Goal: Information Seeking & Learning: Find specific page/section

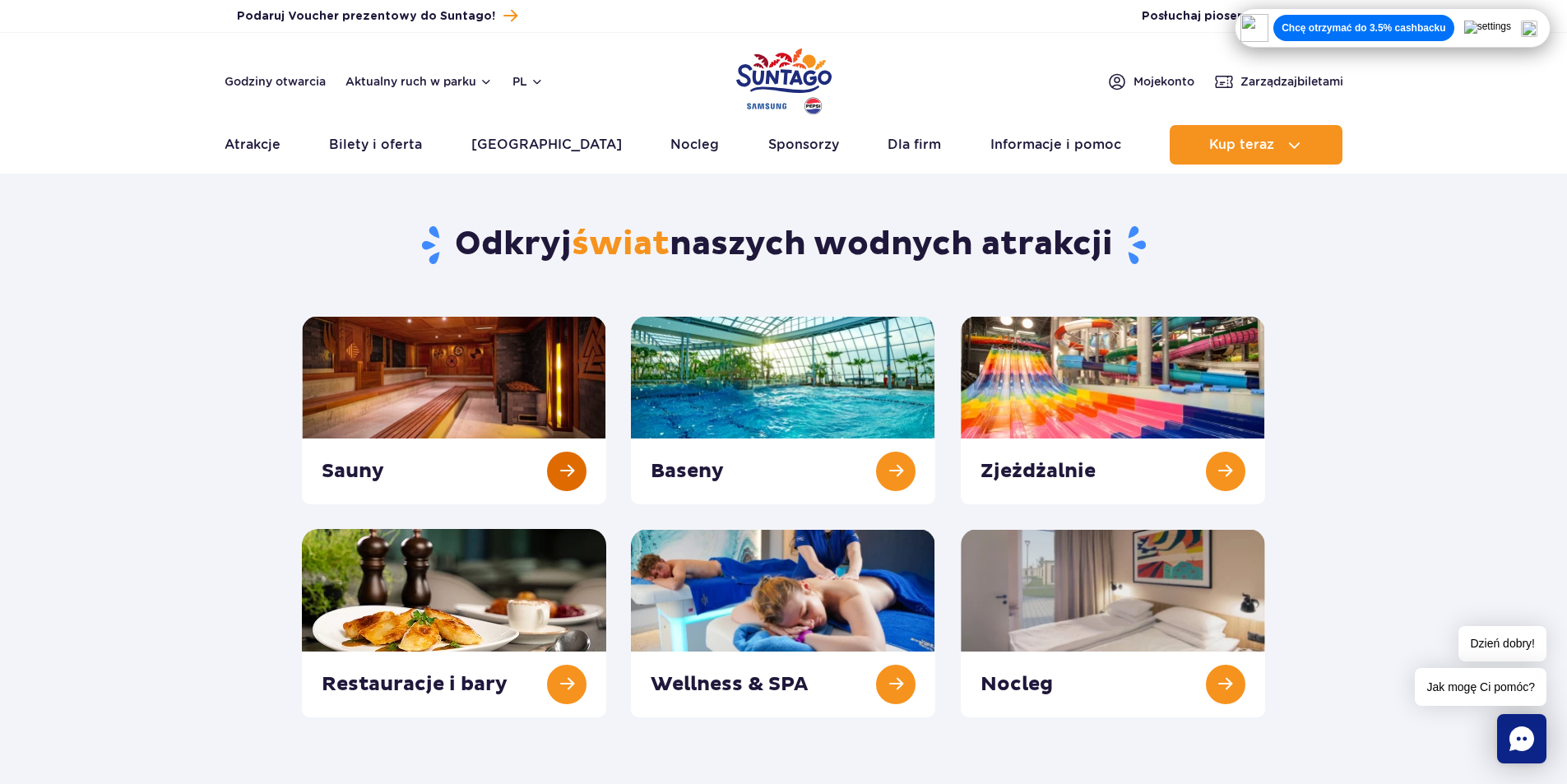
click at [433, 461] on link at bounding box center [454, 410] width 305 height 188
click at [789, 395] on link at bounding box center [783, 410] width 305 height 188
click at [1053, 423] on link at bounding box center [1113, 410] width 305 height 188
click at [443, 585] on link at bounding box center [454, 623] width 305 height 188
click at [294, 95] on header "Godziny otwarcia Aktualny ruch w parku pl PL EN UA Moje konto Zarządzaj biletam…" at bounding box center [784, 102] width 1567 height 141
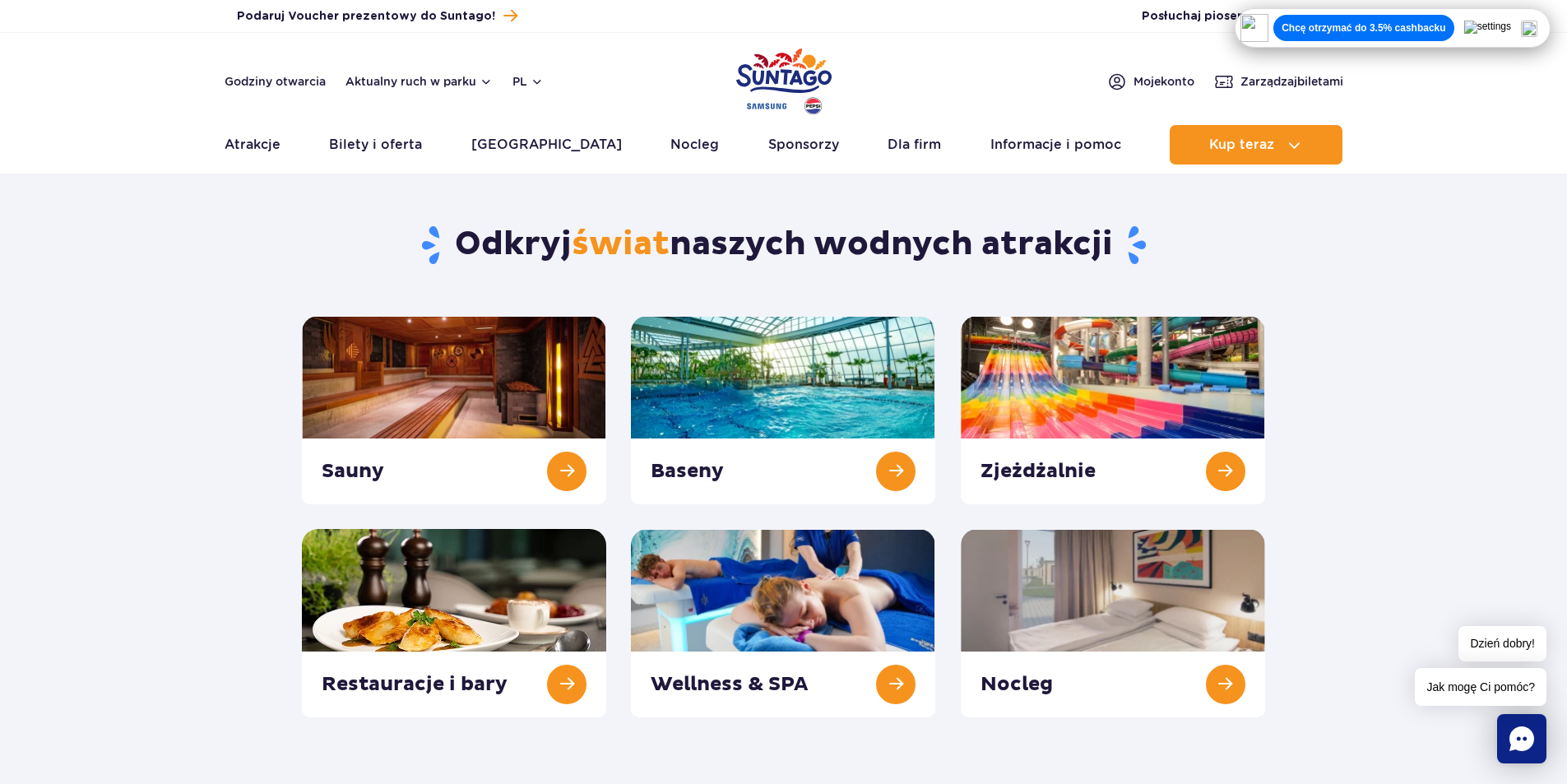
click at [293, 89] on div "Godziny otwarcia Aktualny ruch w parku pl PL EN UA" at bounding box center [384, 81] width 320 height 20
click at [285, 87] on link "Godziny otwarcia" at bounding box center [275, 82] width 102 height 17
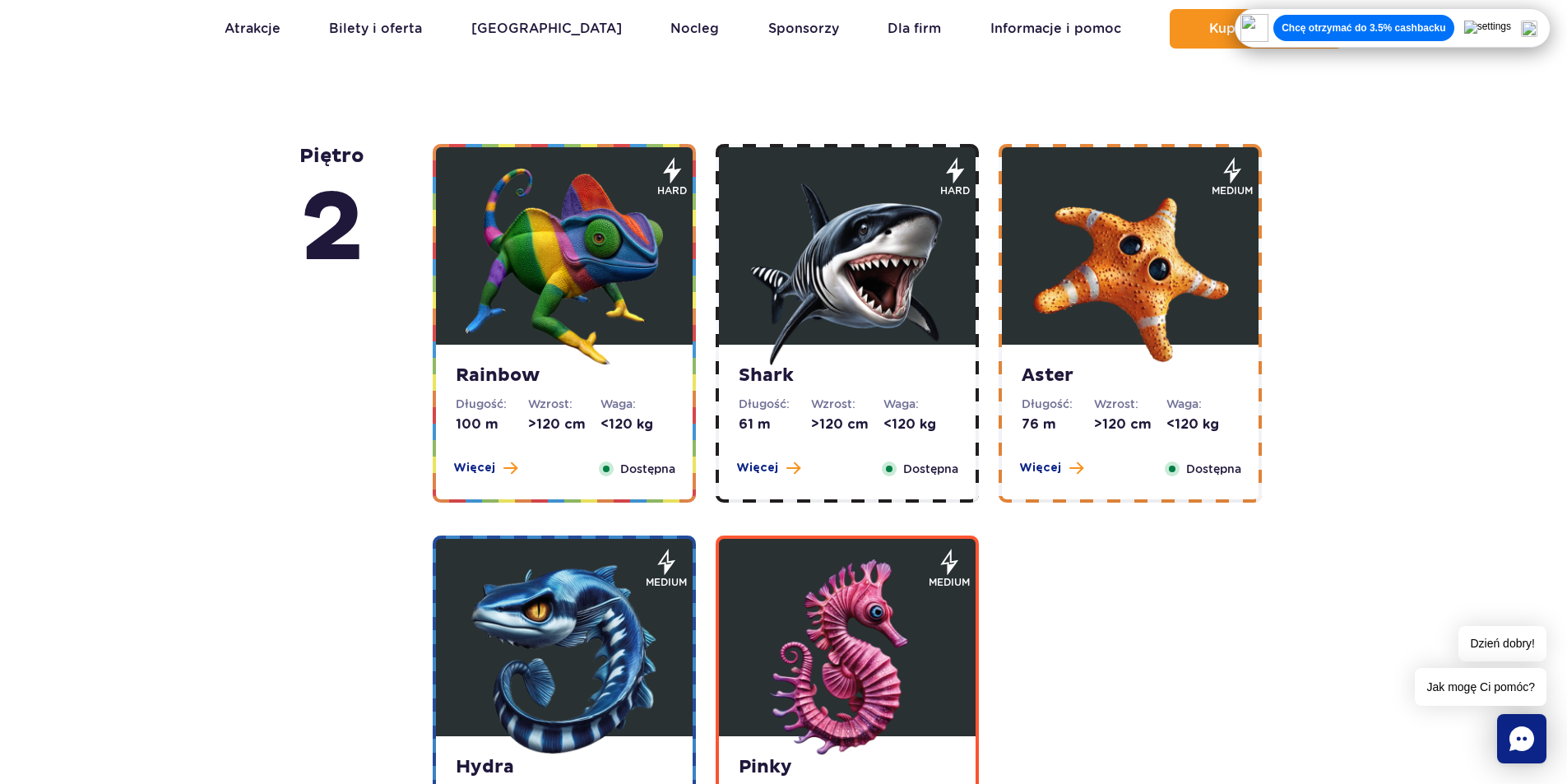
scroll to position [2631, 0]
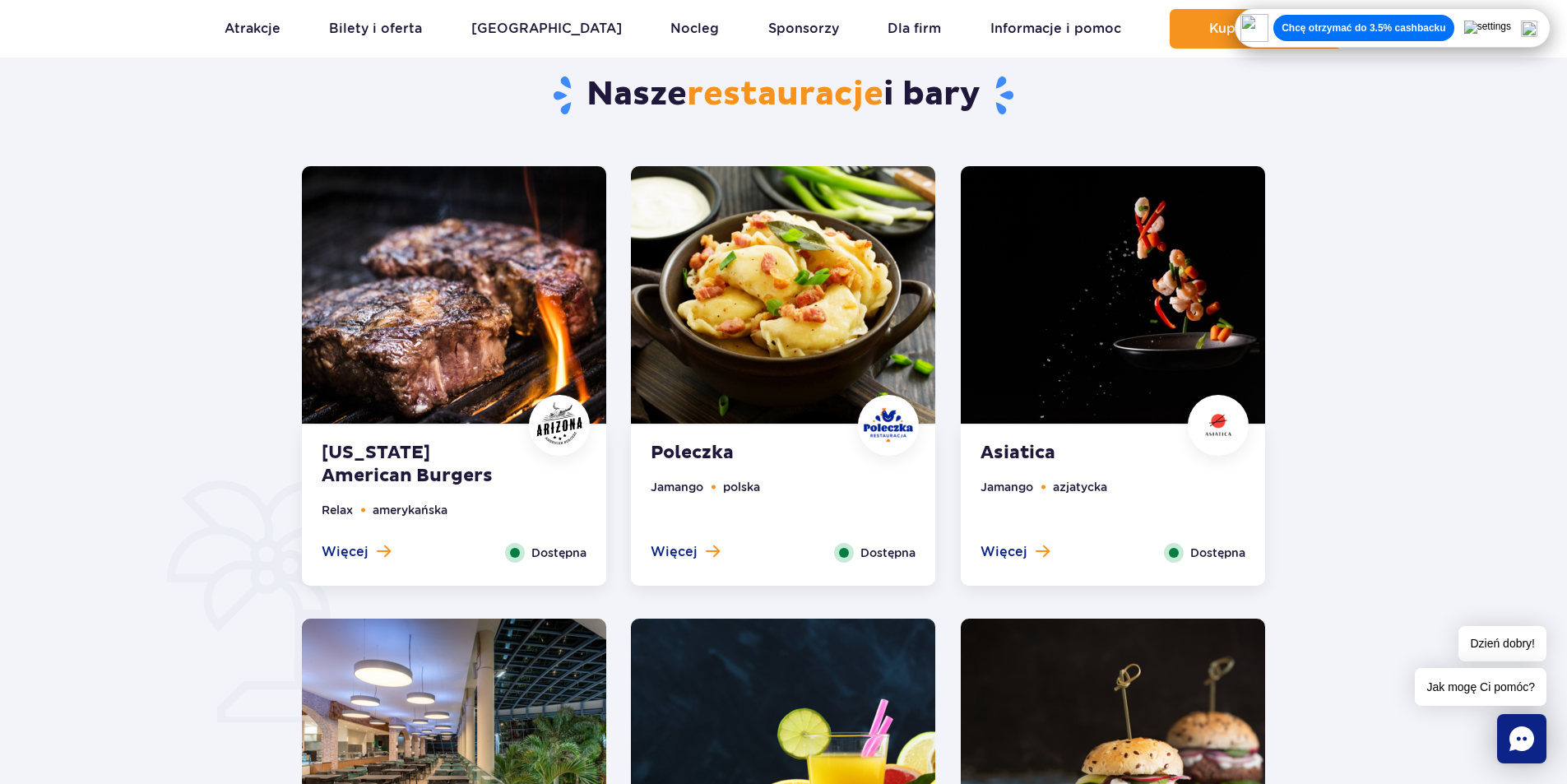
scroll to position [740, 0]
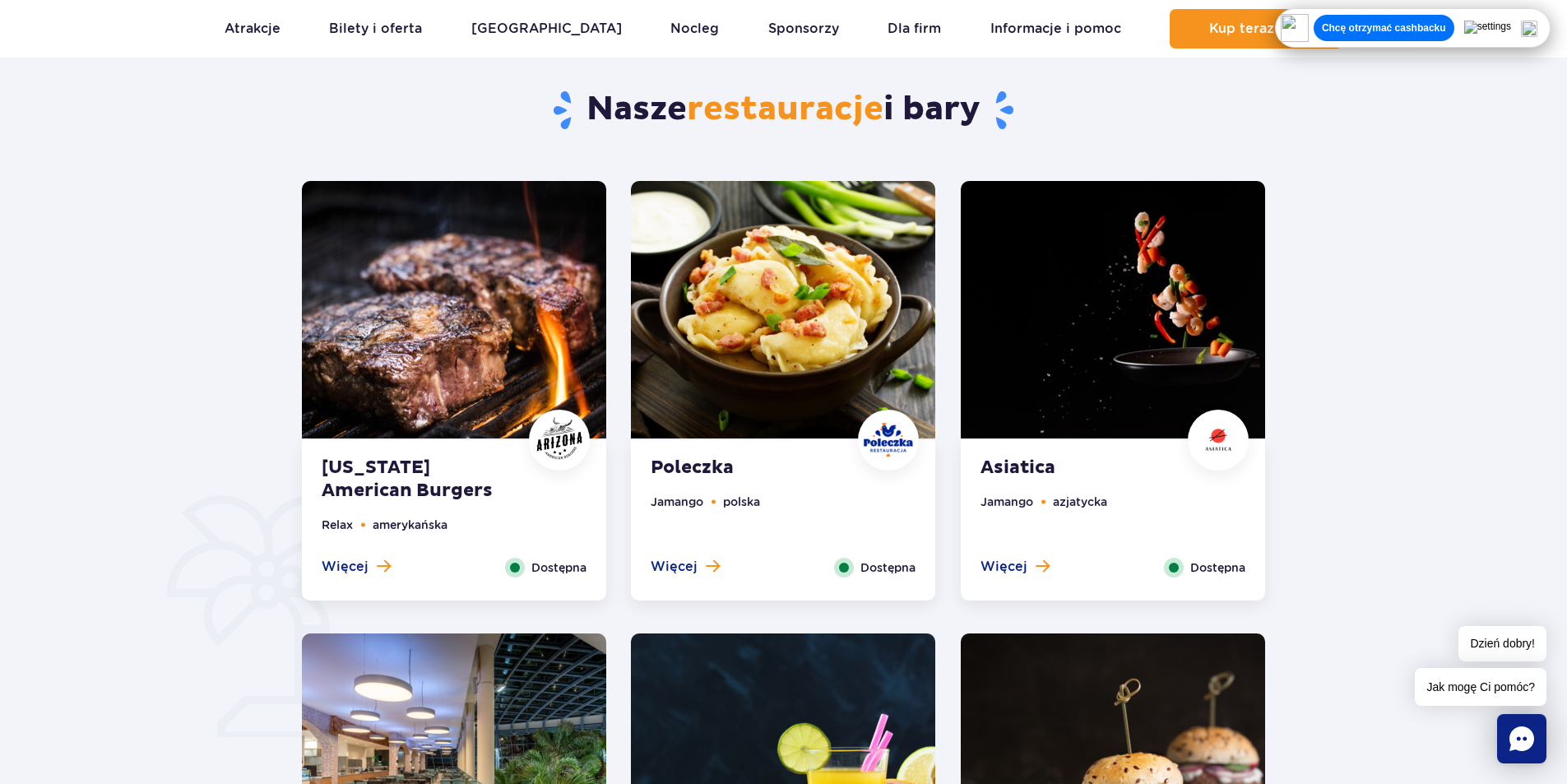
click at [478, 444] on div "Arizona American Burgers Relax amerykańska Więcej Zamknij Dostępna" at bounding box center [454, 520] width 305 height 160
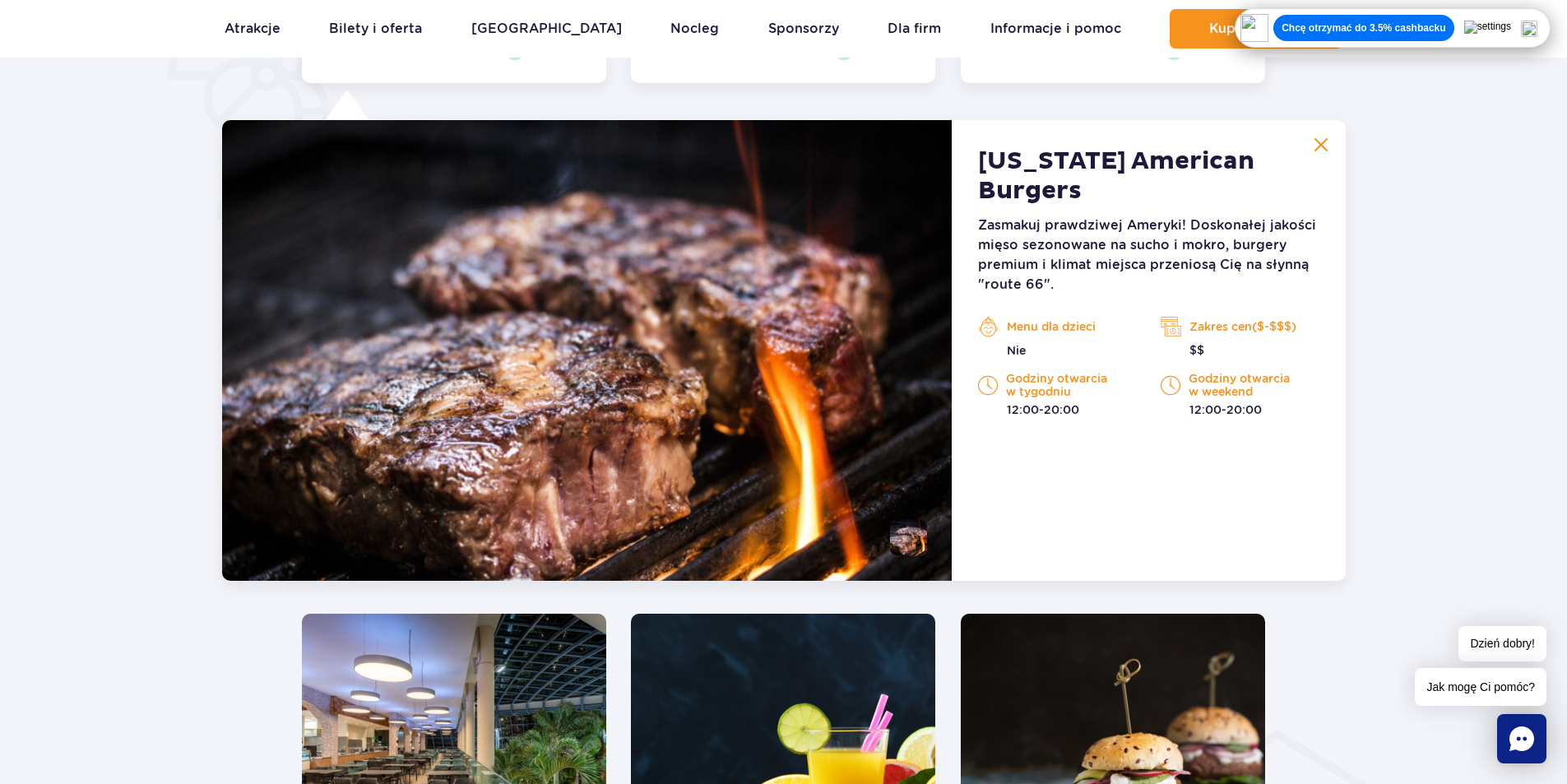
scroll to position [1278, 0]
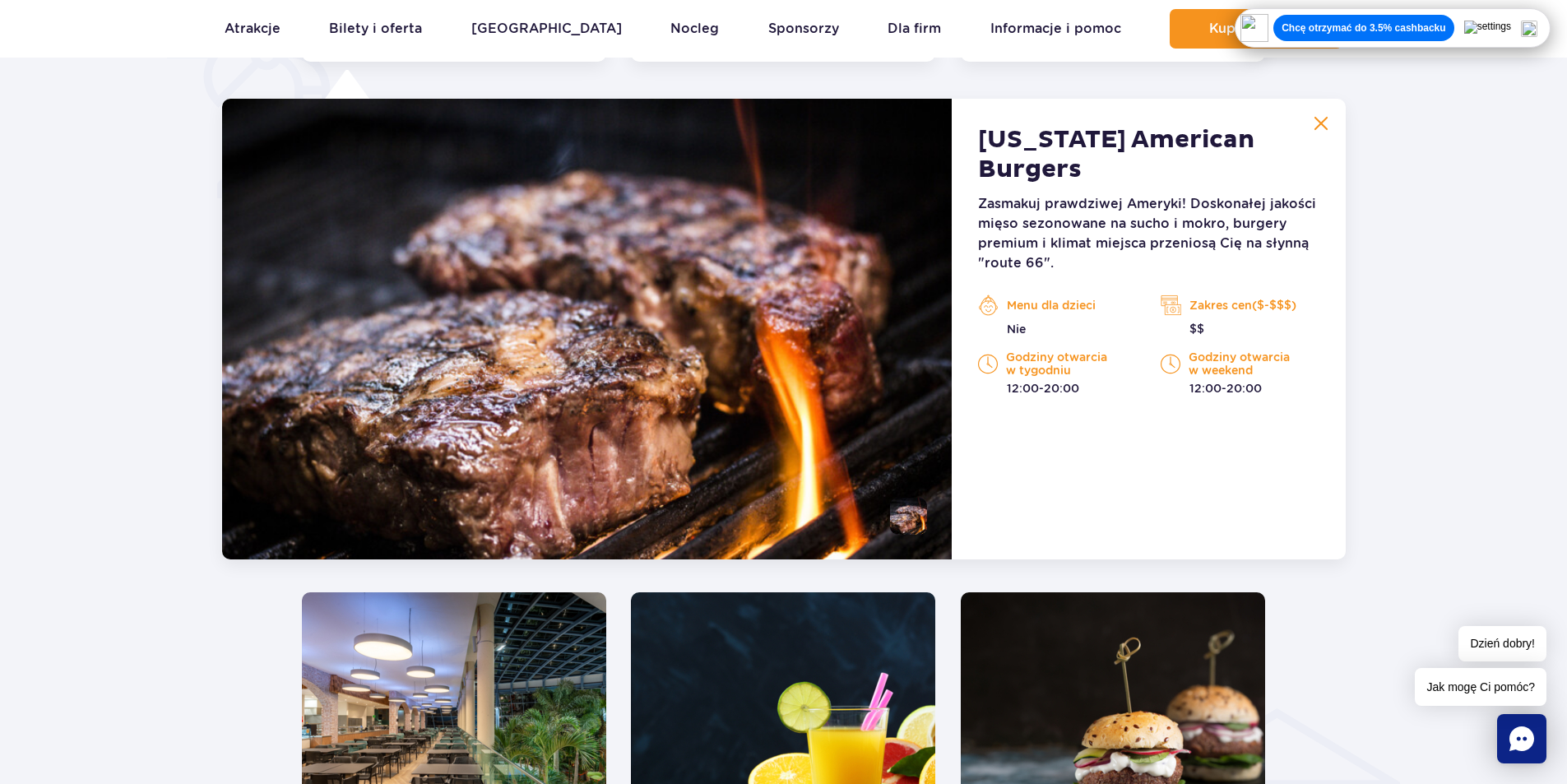
click at [1315, 133] on button at bounding box center [1321, 123] width 33 height 33
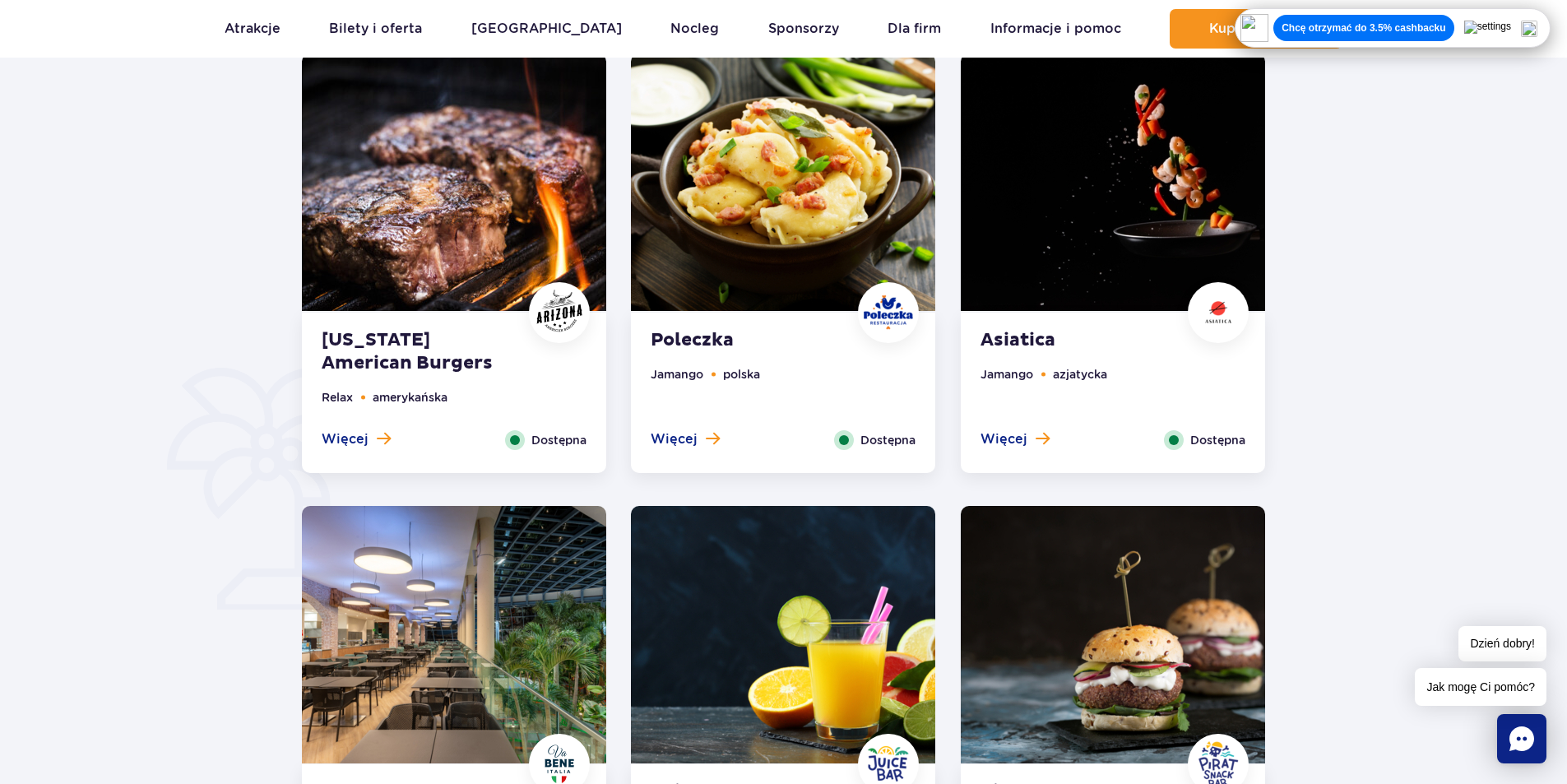
click at [700, 281] on img at bounding box center [783, 182] width 305 height 257
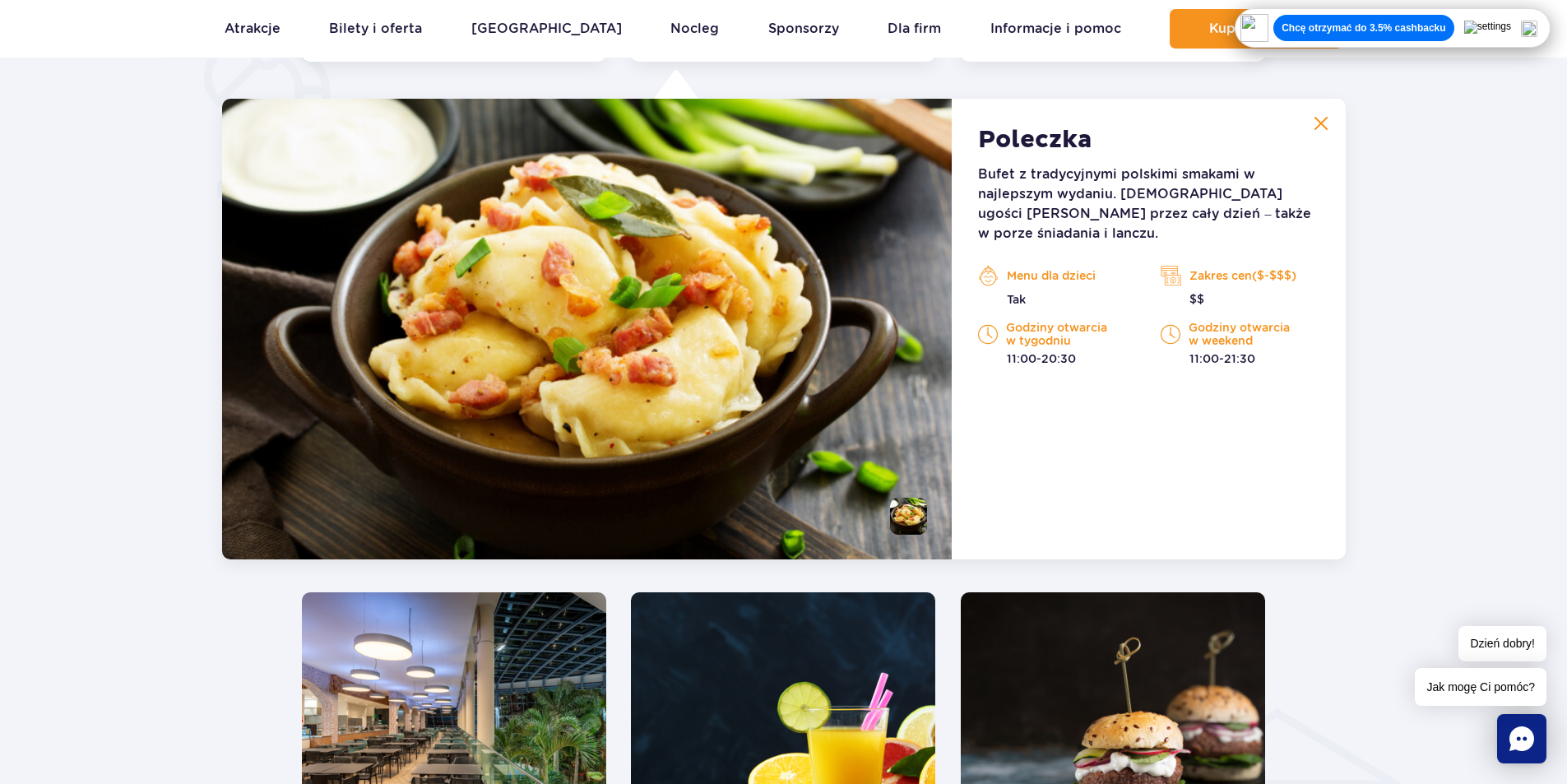
click at [1295, 136] on div "Poleczka Bufet z tradycyjnymi polskimi smakami w najlepszym wydaniu. Poleczka u…" at bounding box center [1149, 329] width 393 height 461
click at [1320, 129] on img at bounding box center [1321, 124] width 15 height 15
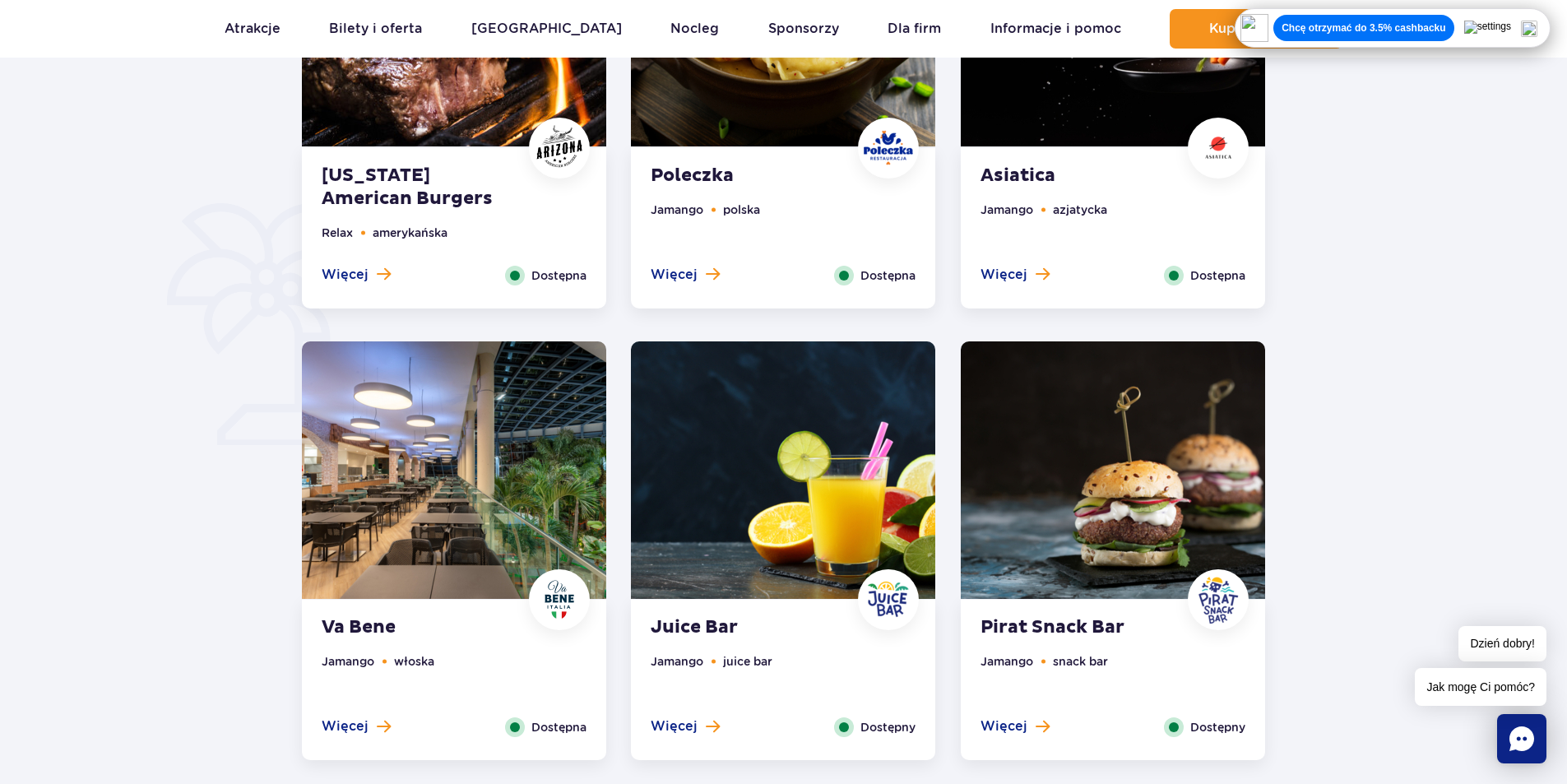
click at [1085, 117] on img at bounding box center [1113, 18] width 305 height 257
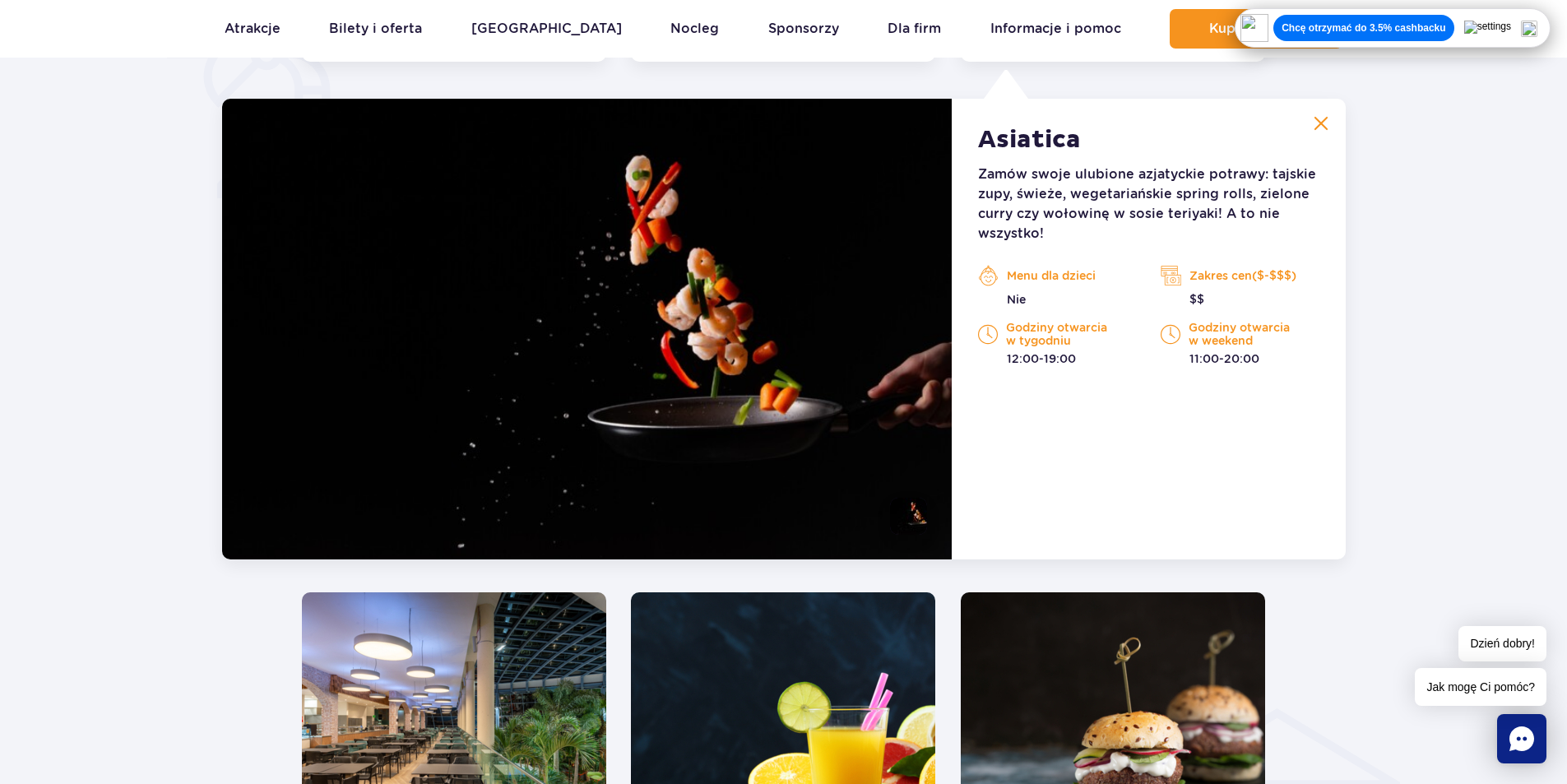
click at [1315, 133] on button at bounding box center [1321, 123] width 33 height 33
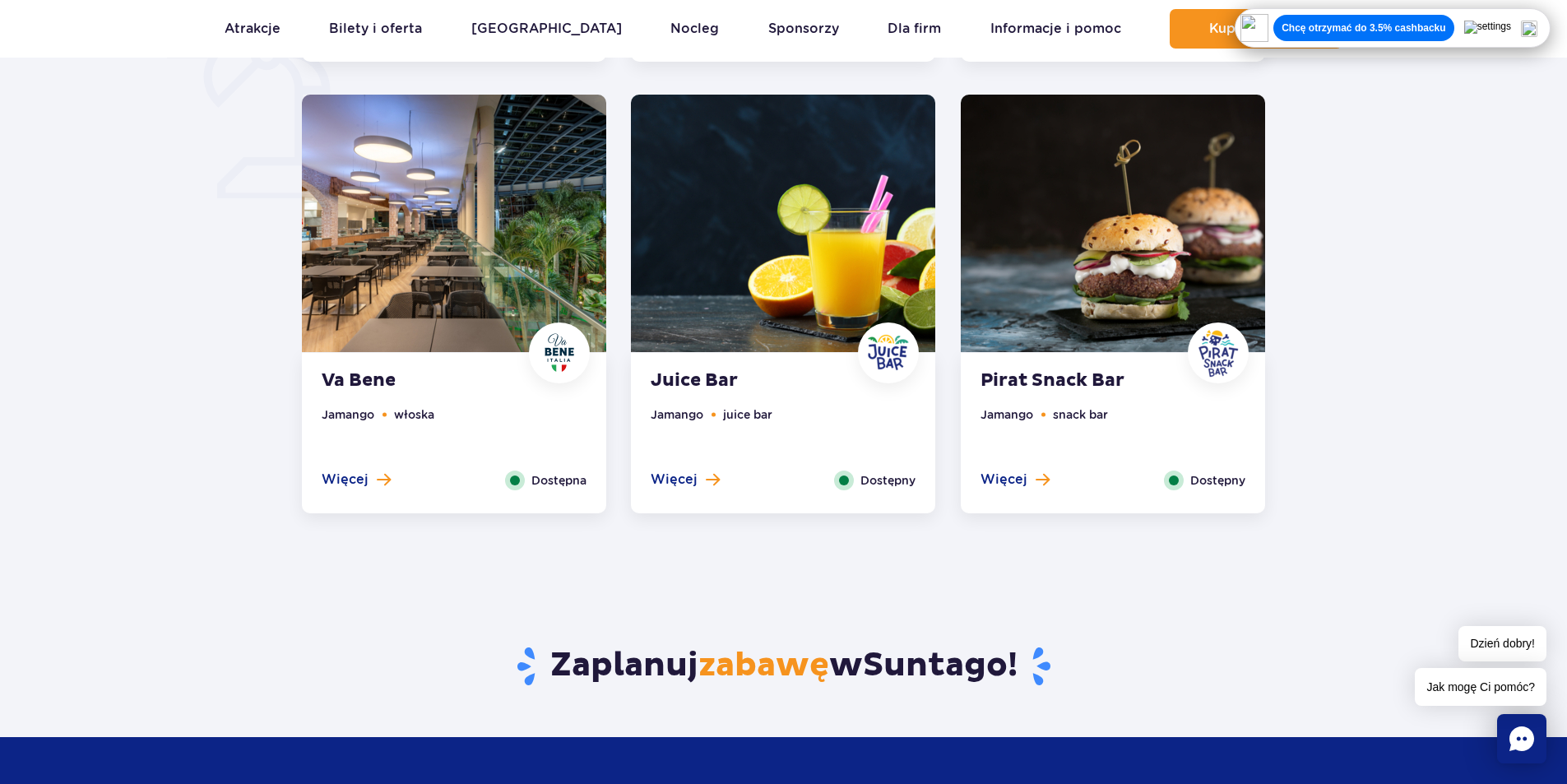
click at [415, 286] on img at bounding box center [454, 223] width 305 height 257
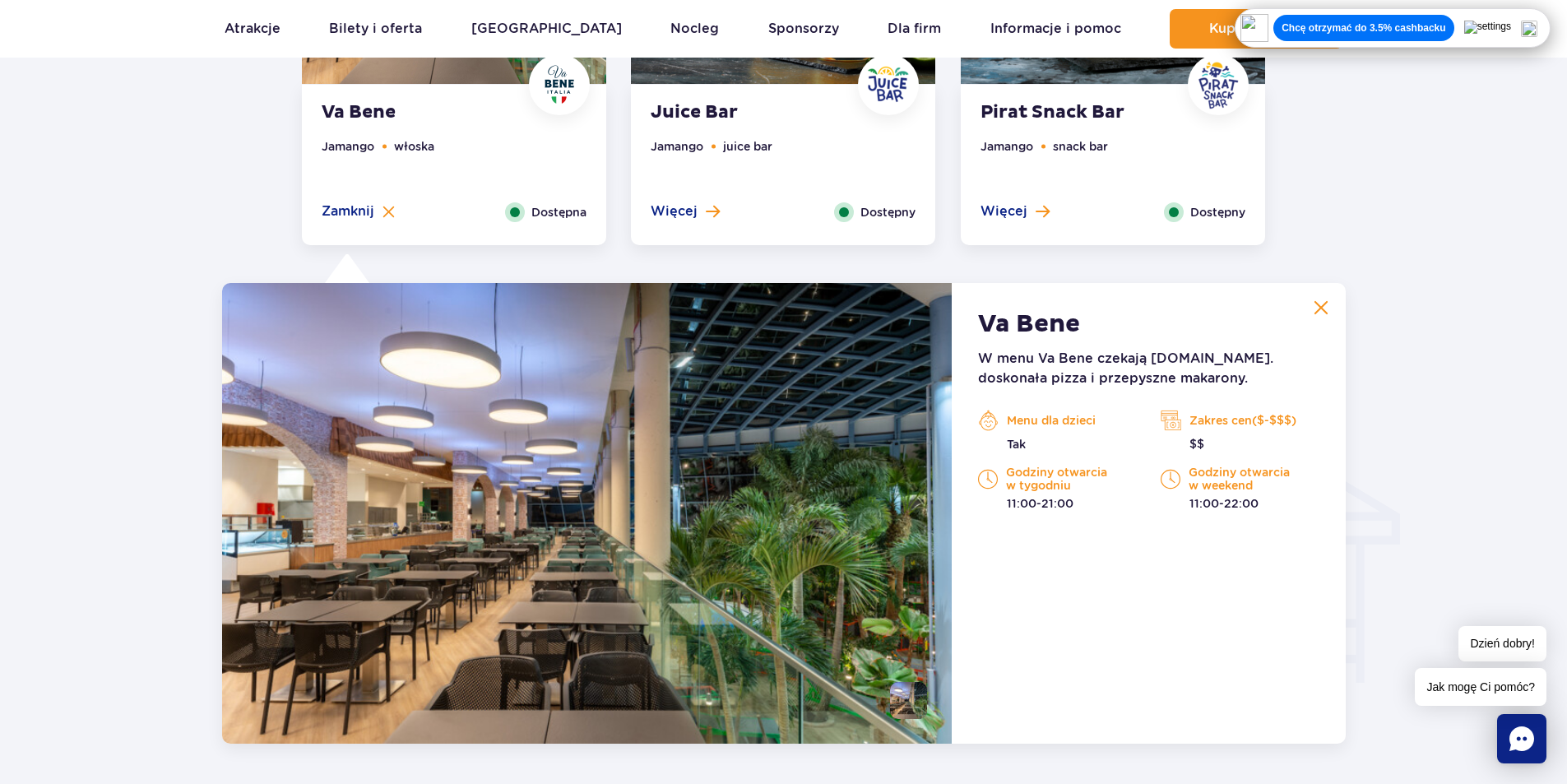
scroll to position [1731, 0]
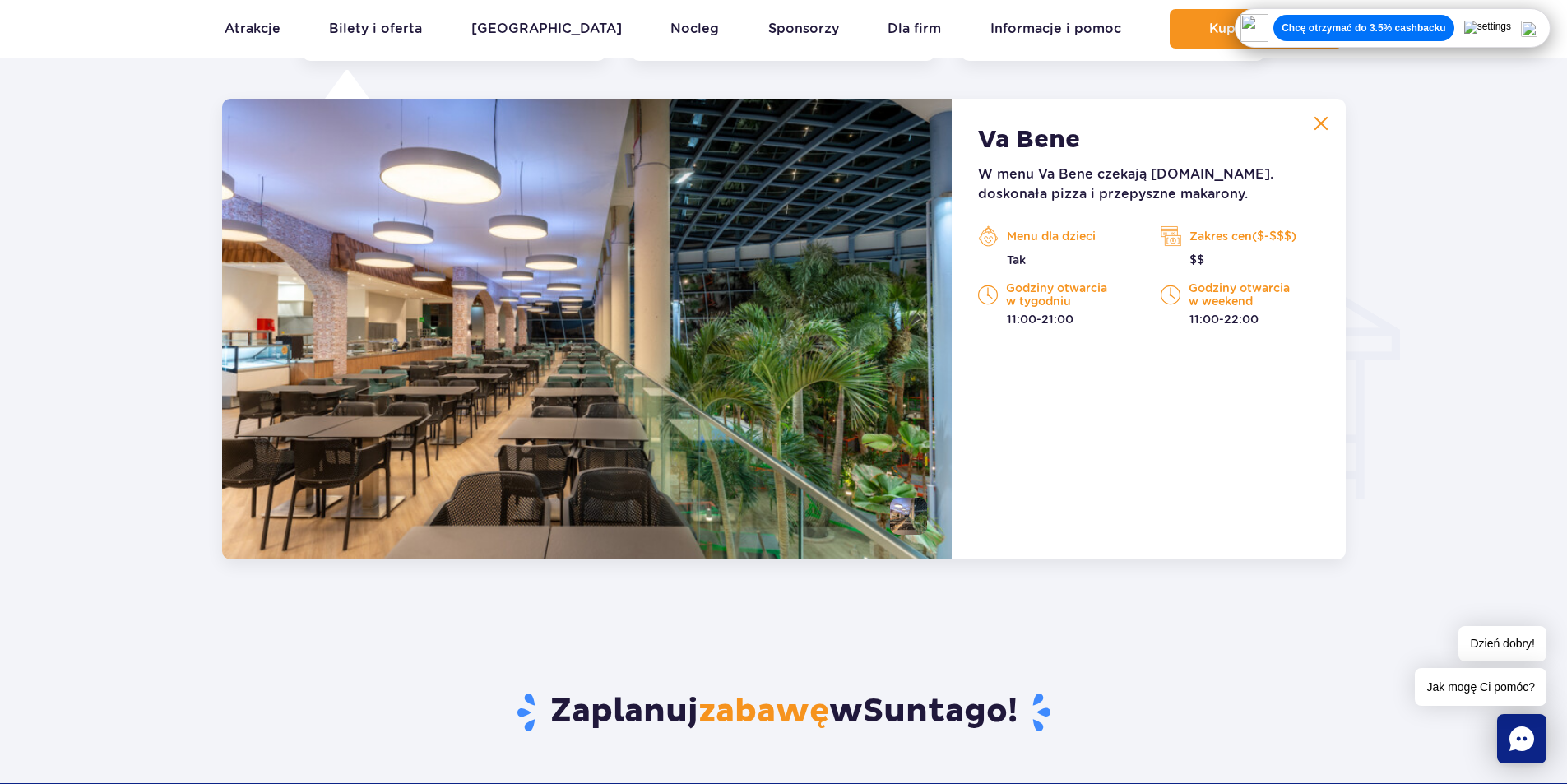
click at [1323, 130] on img at bounding box center [1321, 124] width 15 height 15
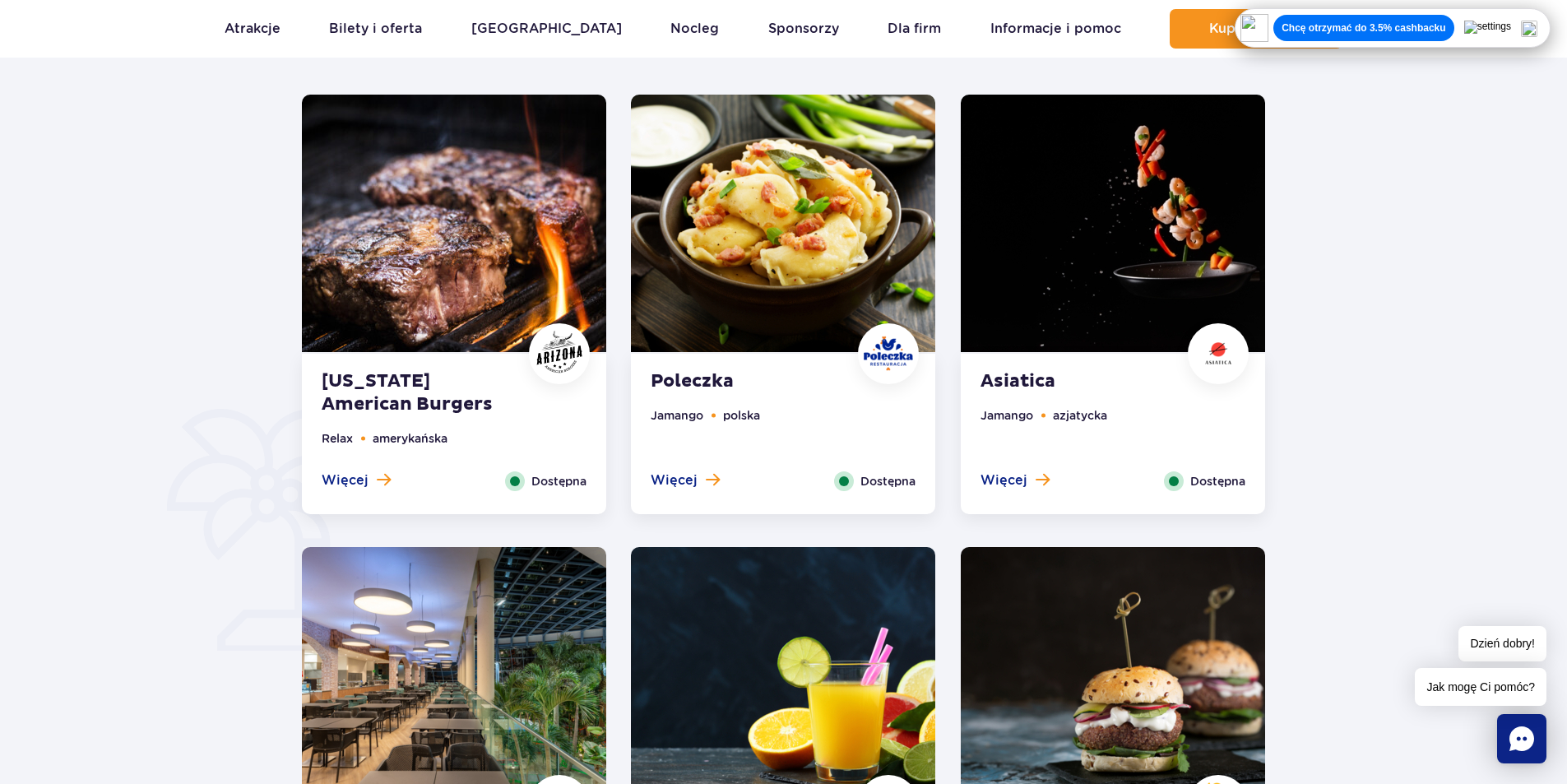
scroll to position [1074, 0]
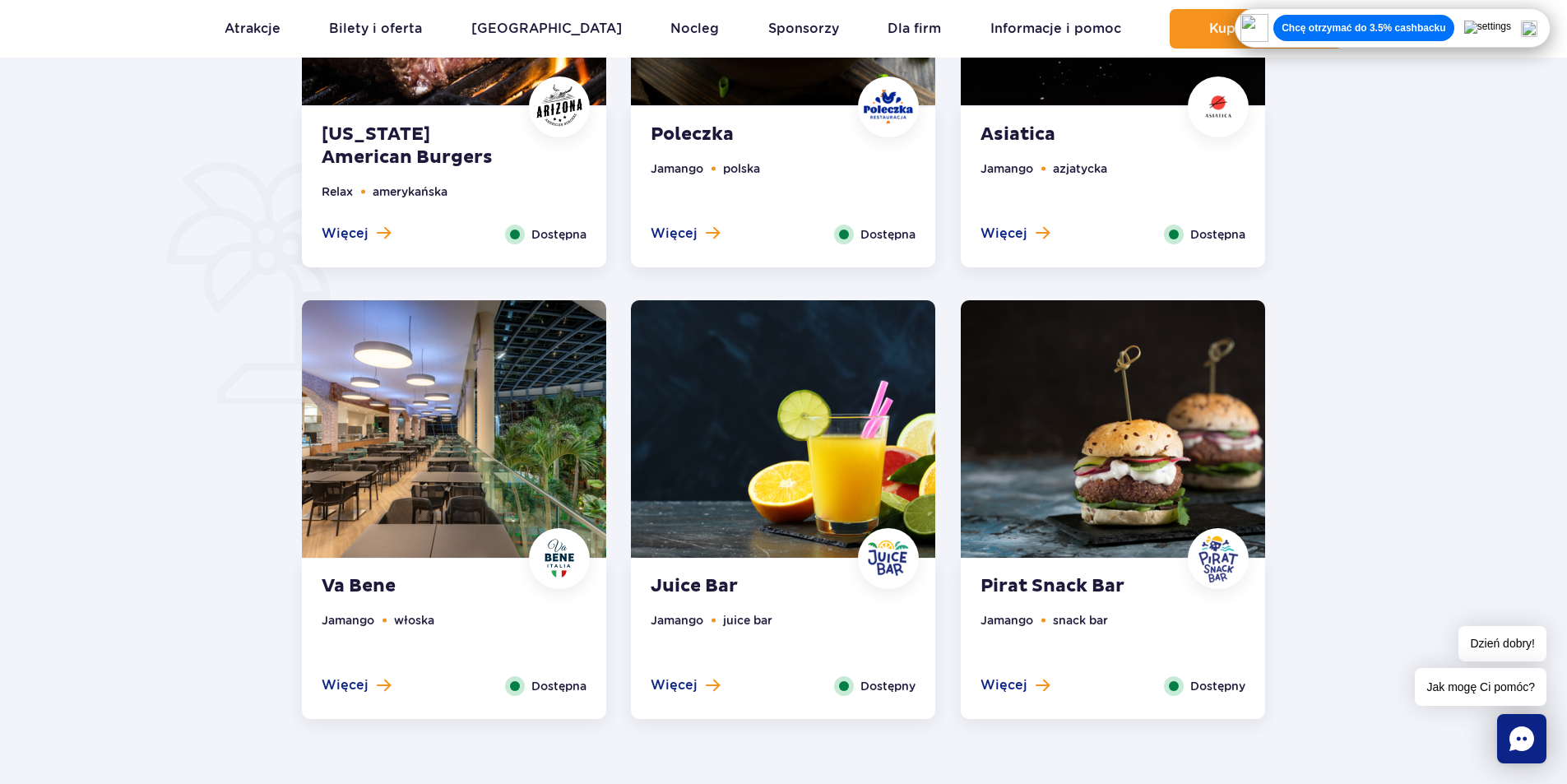
click at [1149, 441] on img at bounding box center [1113, 428] width 305 height 257
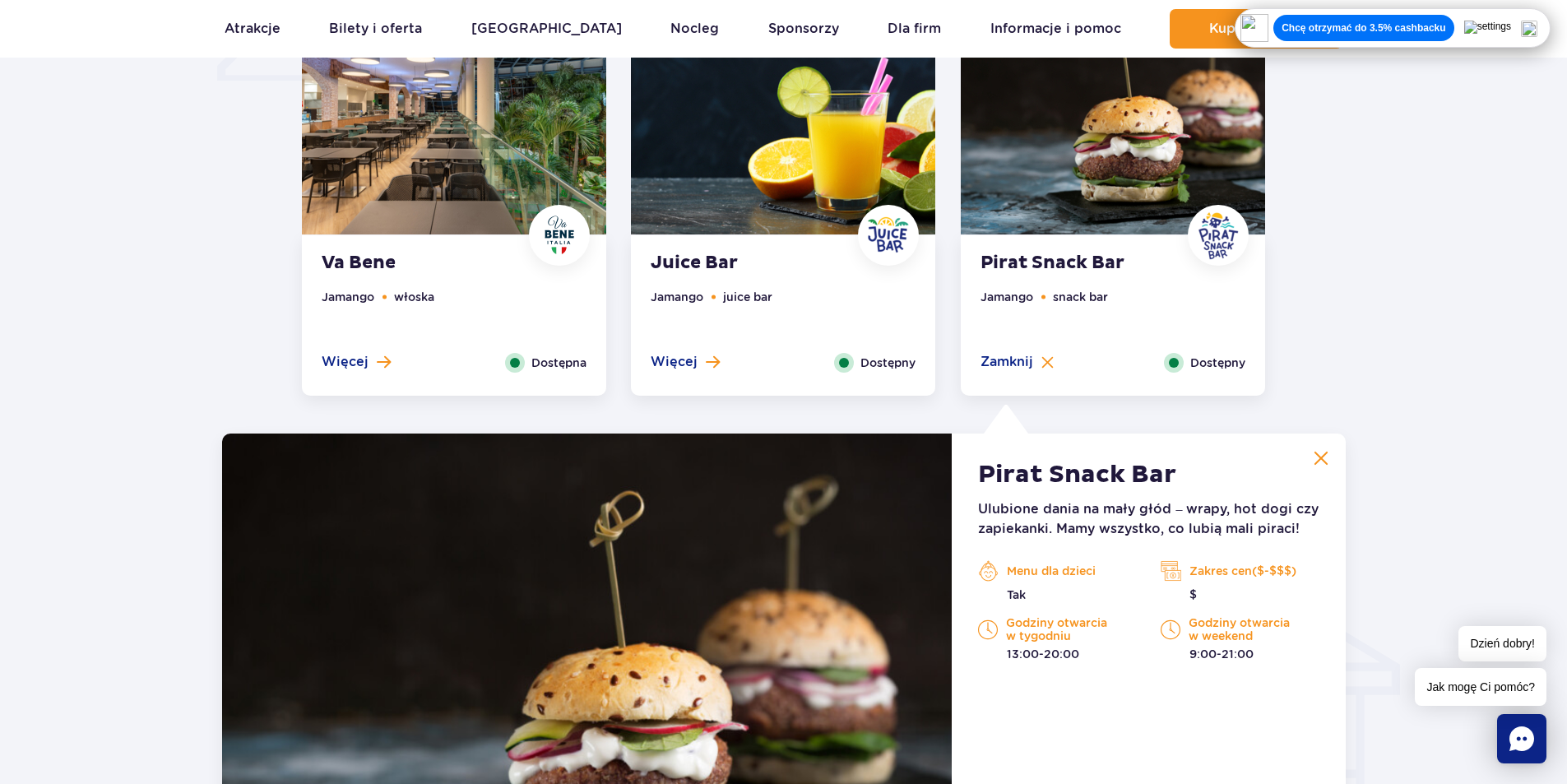
scroll to position [1731, 0]
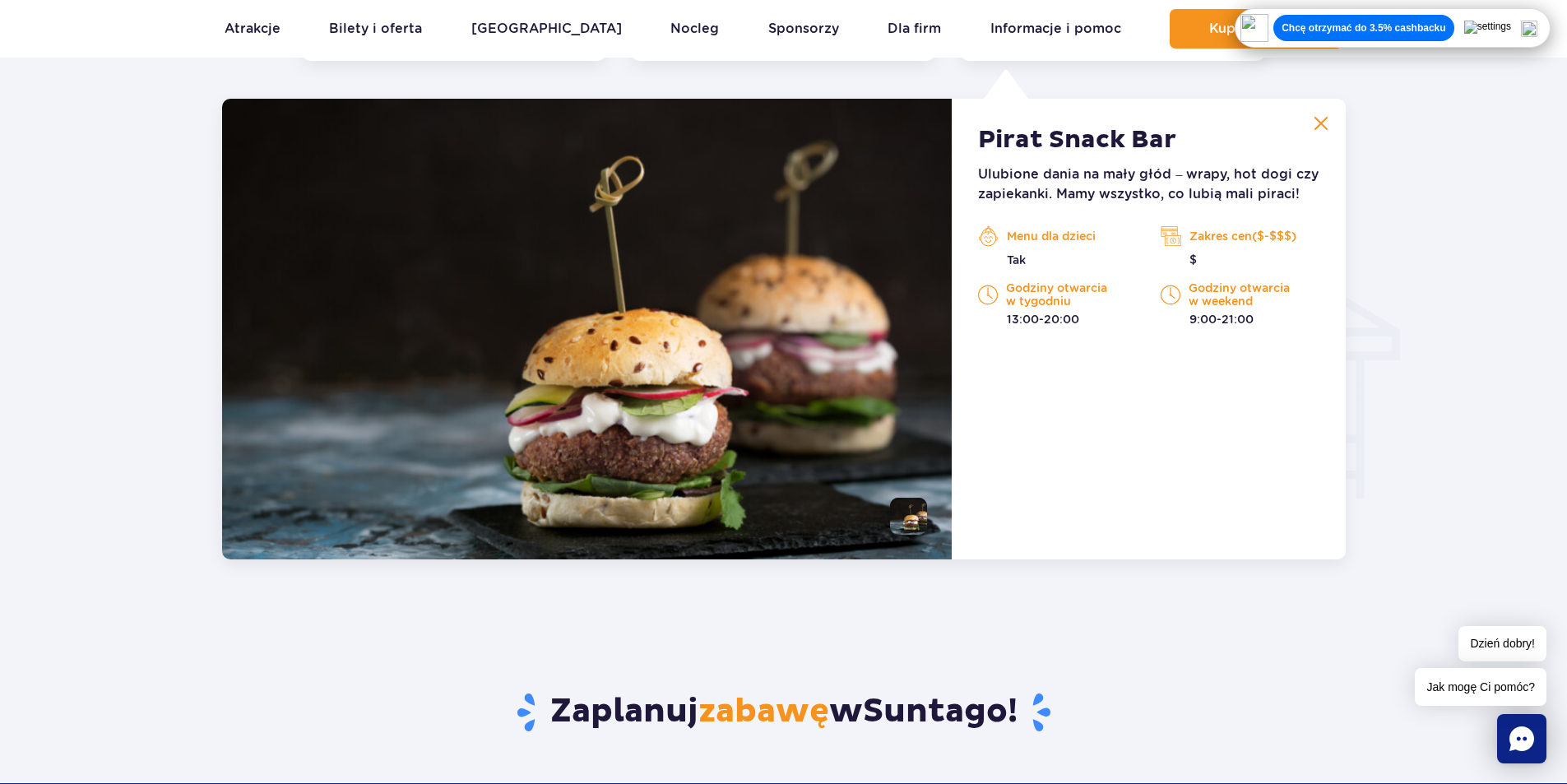
click at [1320, 117] on img at bounding box center [1321, 124] width 15 height 15
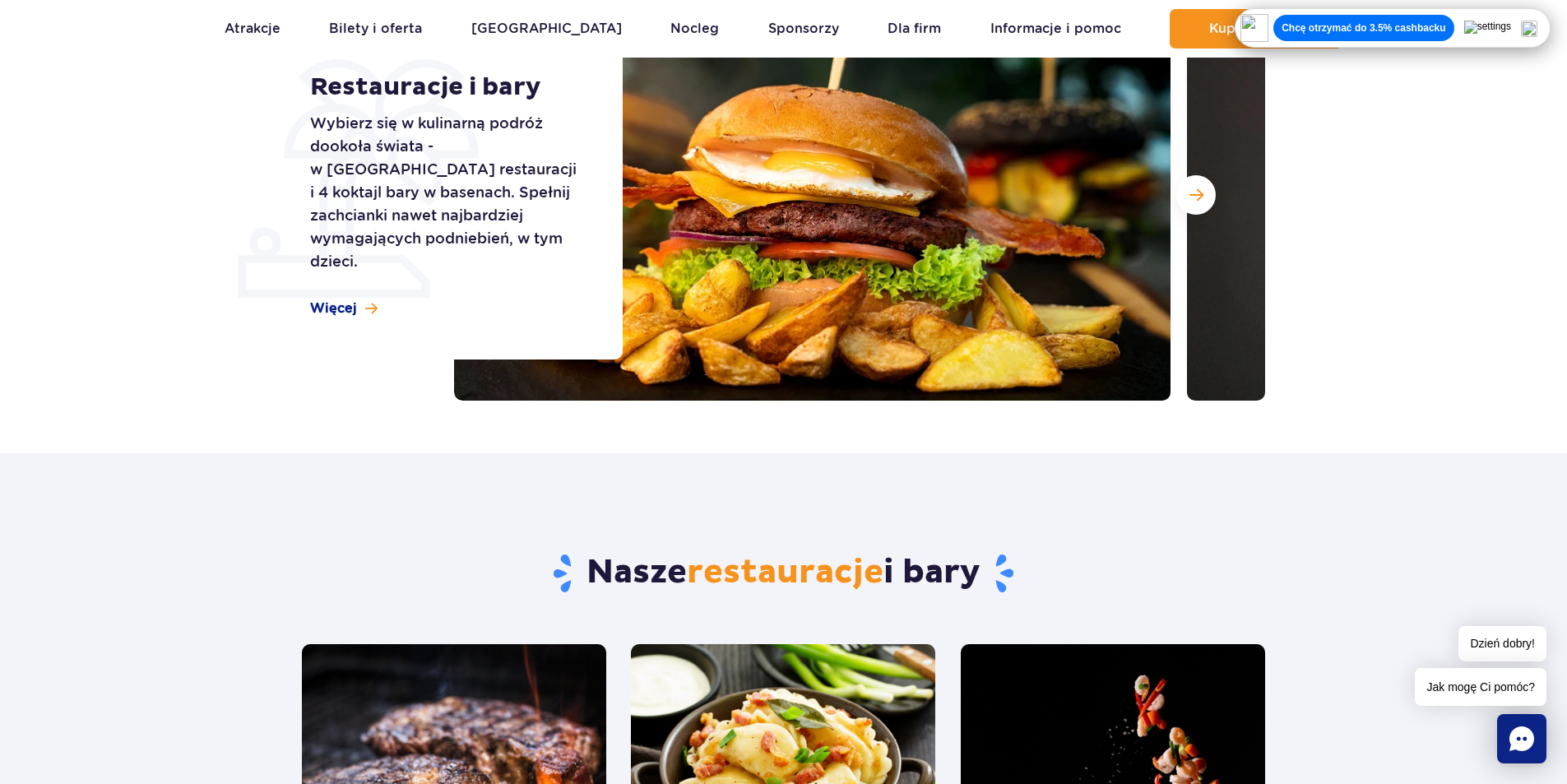
scroll to position [4, 0]
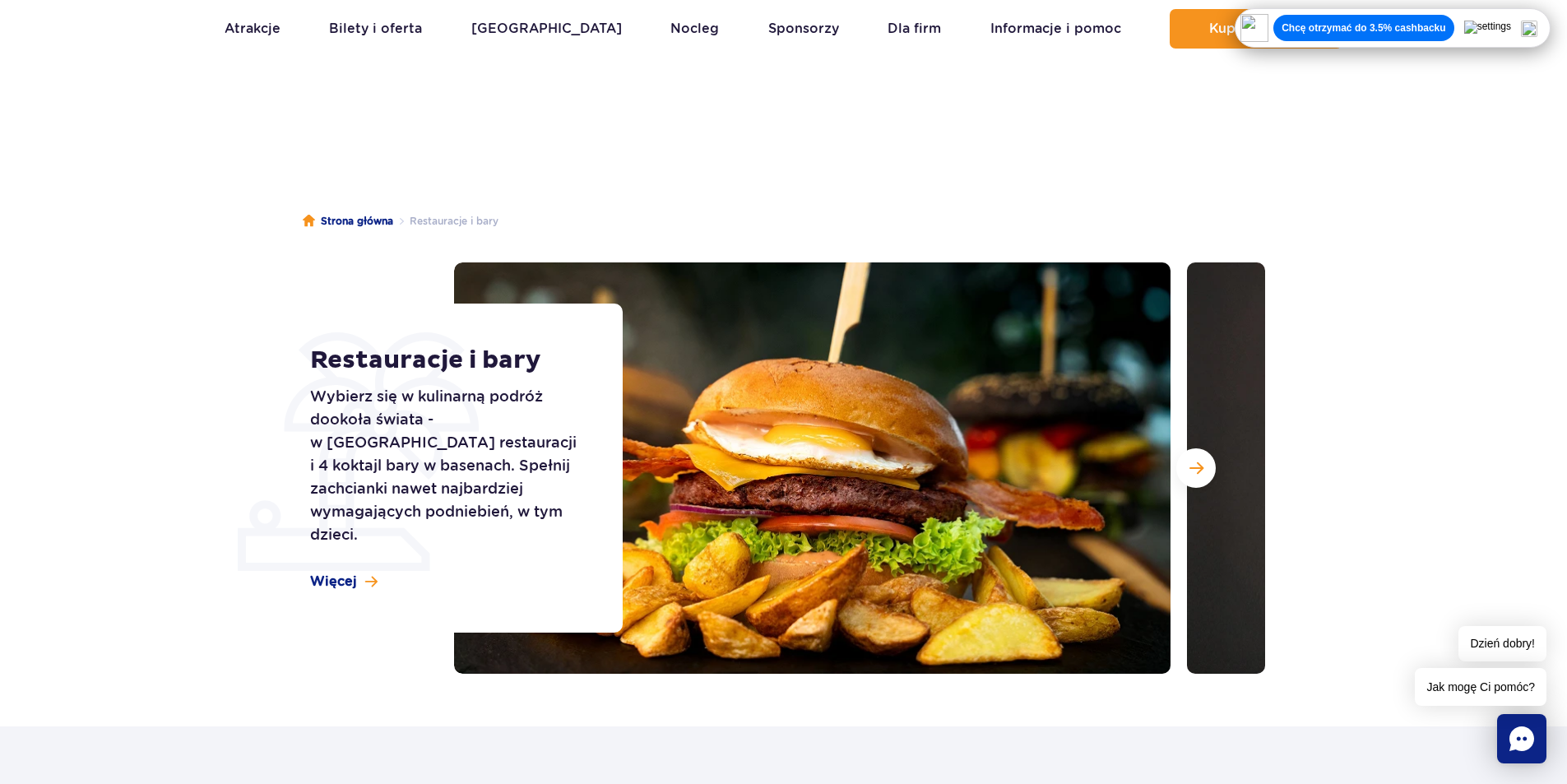
click at [1215, 476] on img at bounding box center [1545, 468] width 716 height 412
click at [1200, 473] on span "Następny slajd" at bounding box center [1196, 468] width 14 height 15
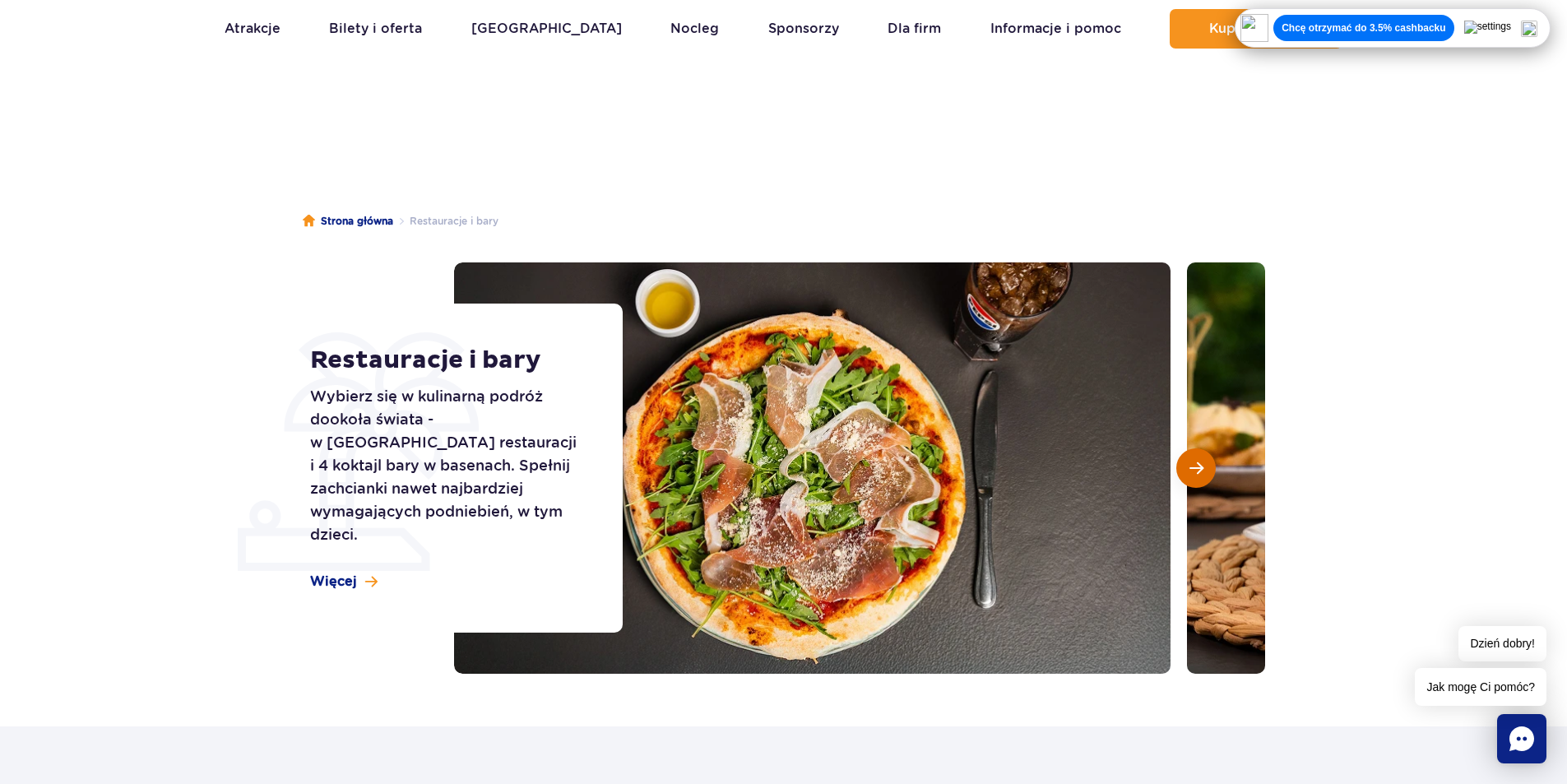
click at [1200, 473] on span "Następny slajd" at bounding box center [1196, 468] width 14 height 15
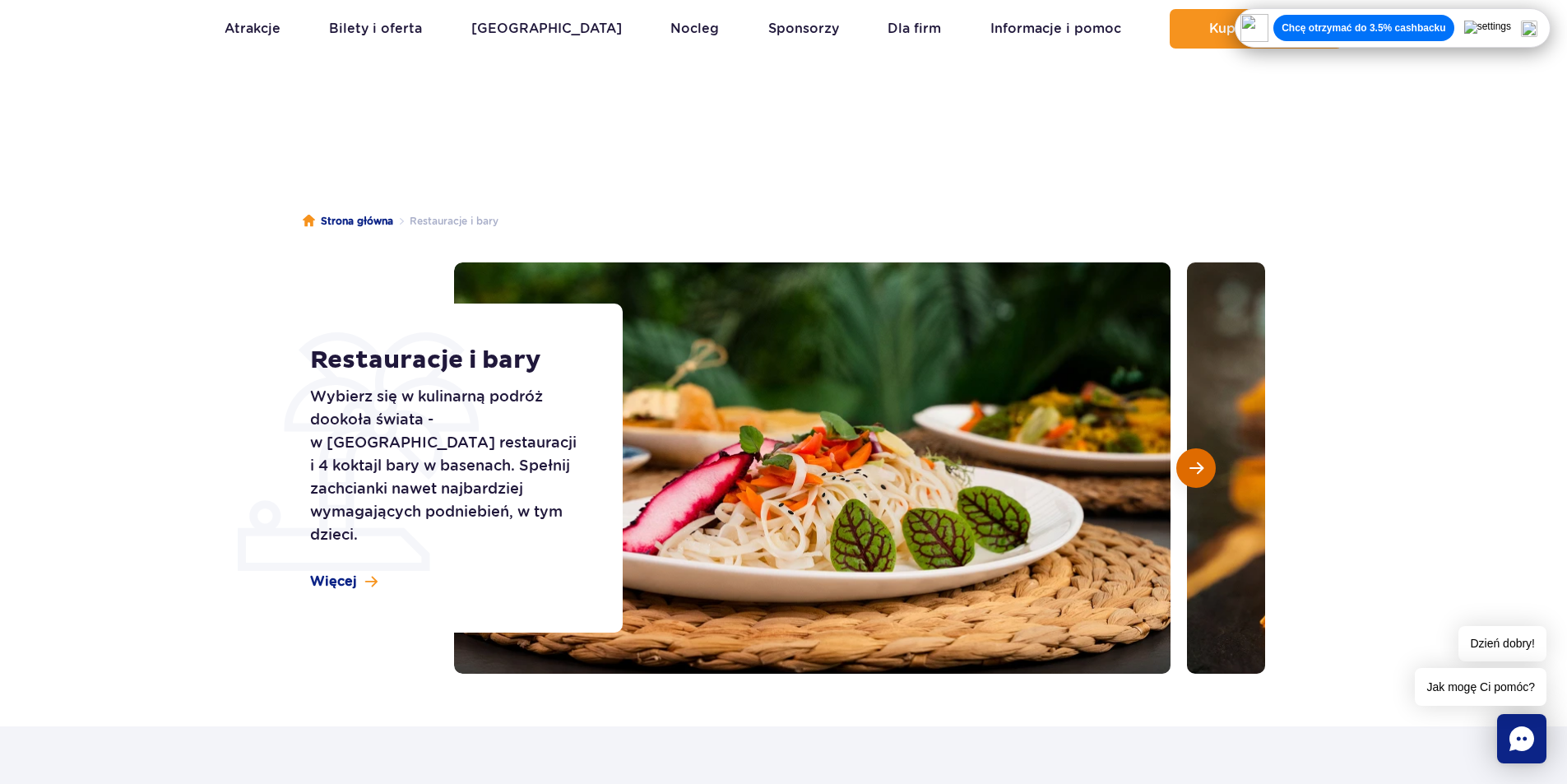
click at [1200, 473] on span "Następny slajd" at bounding box center [1196, 468] width 14 height 15
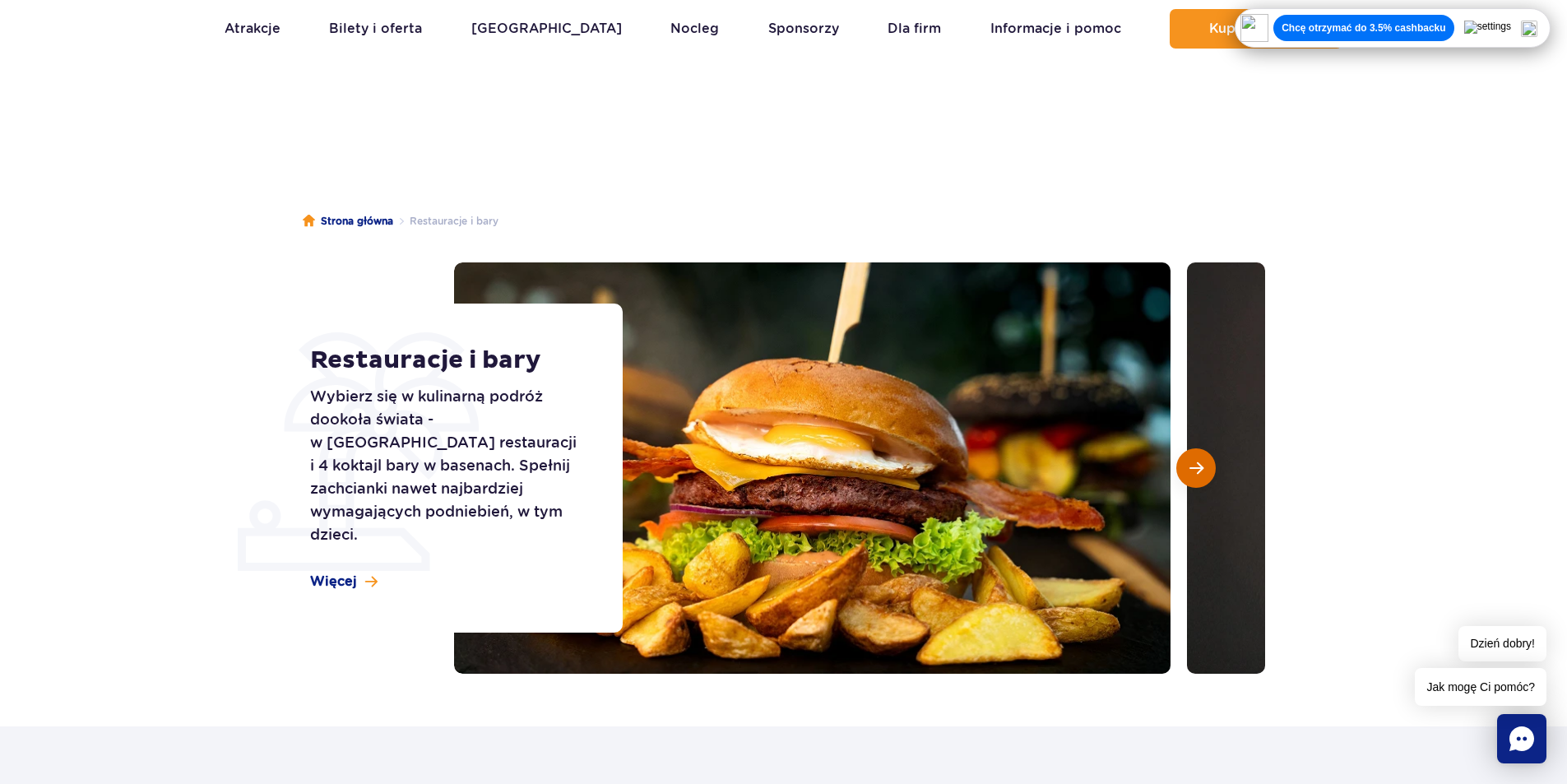
click at [1200, 473] on span "Następny slajd" at bounding box center [1196, 468] width 14 height 15
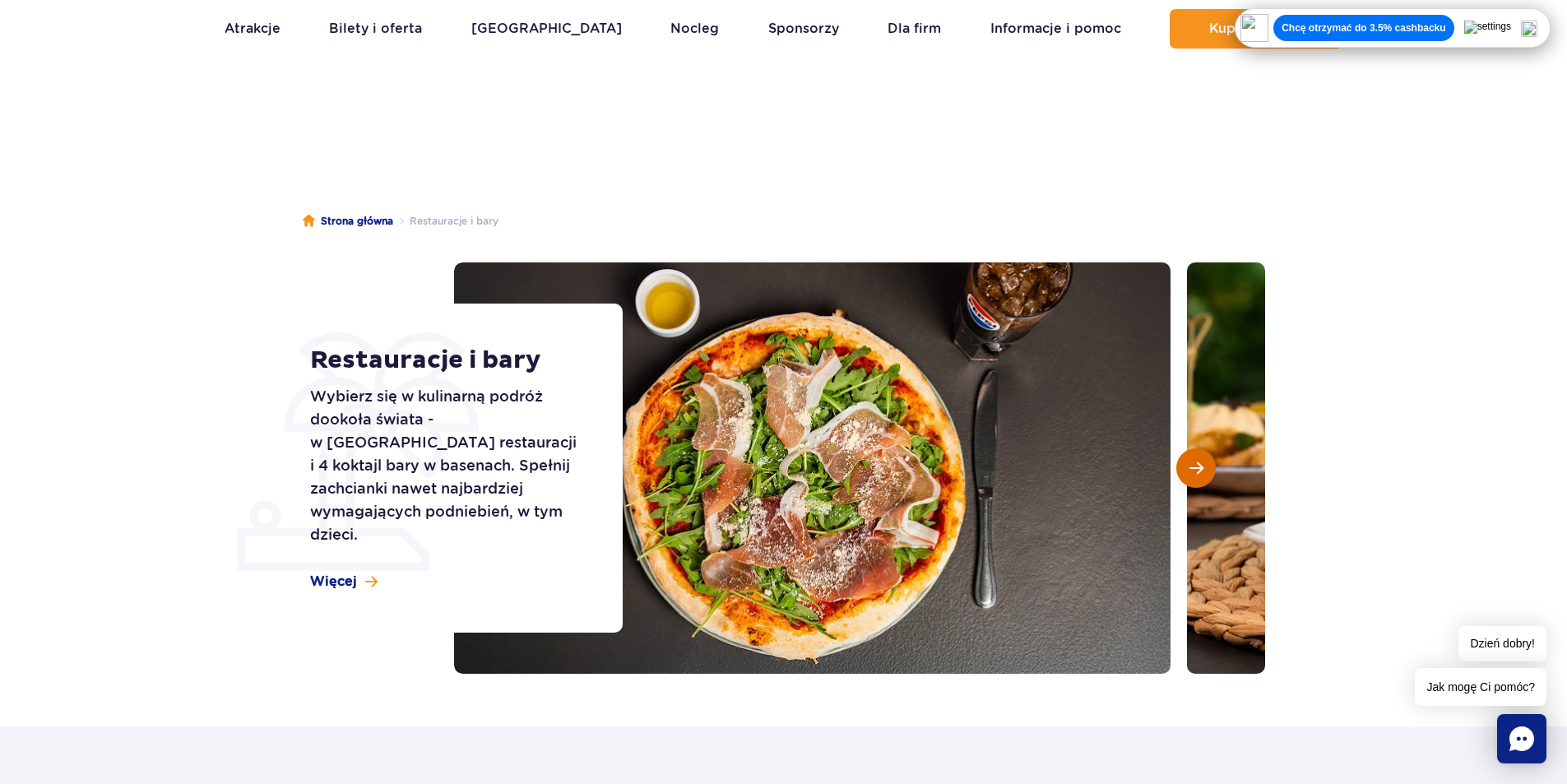
click at [1200, 473] on span "Następny slajd" at bounding box center [1196, 468] width 14 height 15
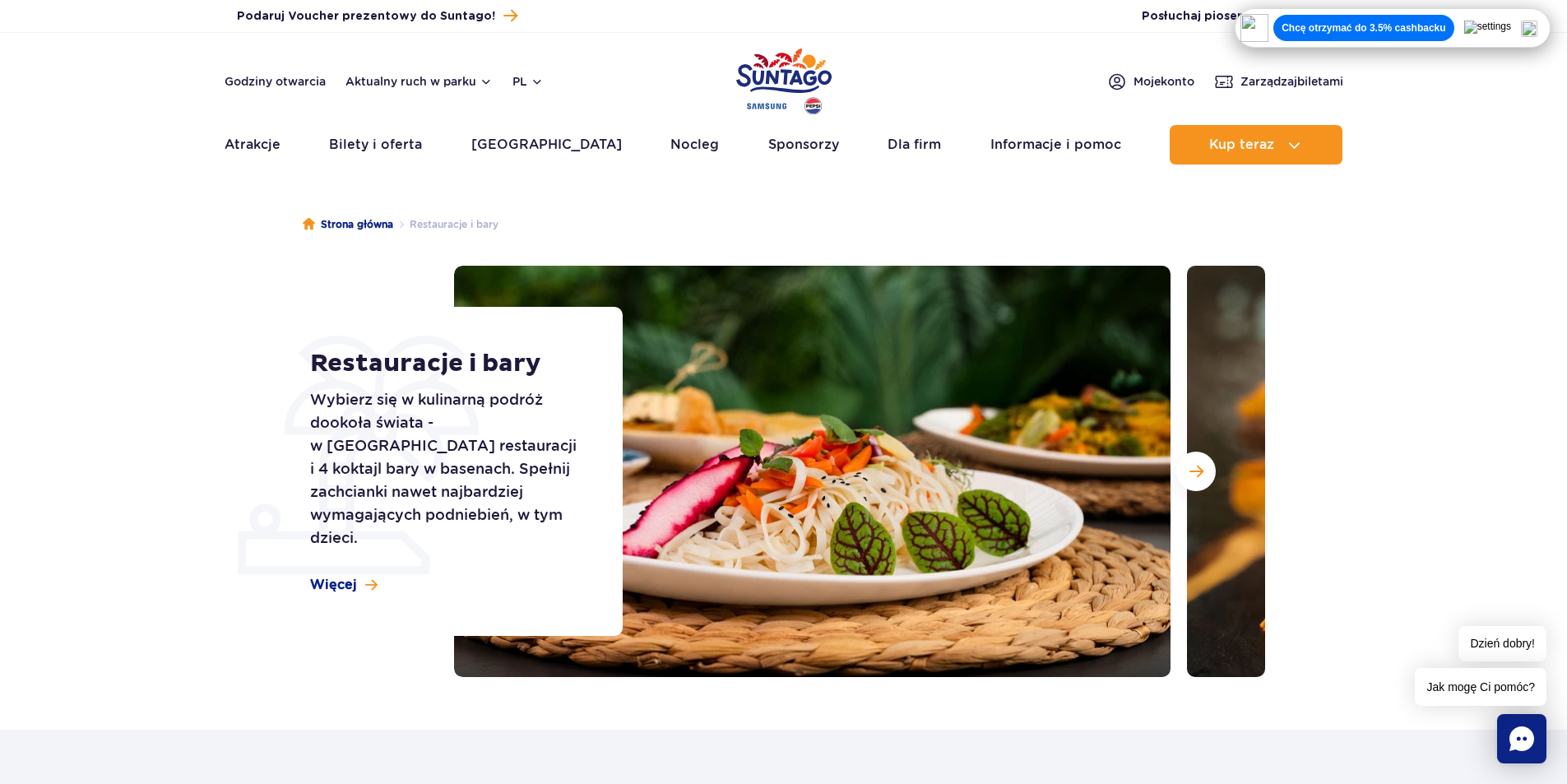
scroll to position [0, 0]
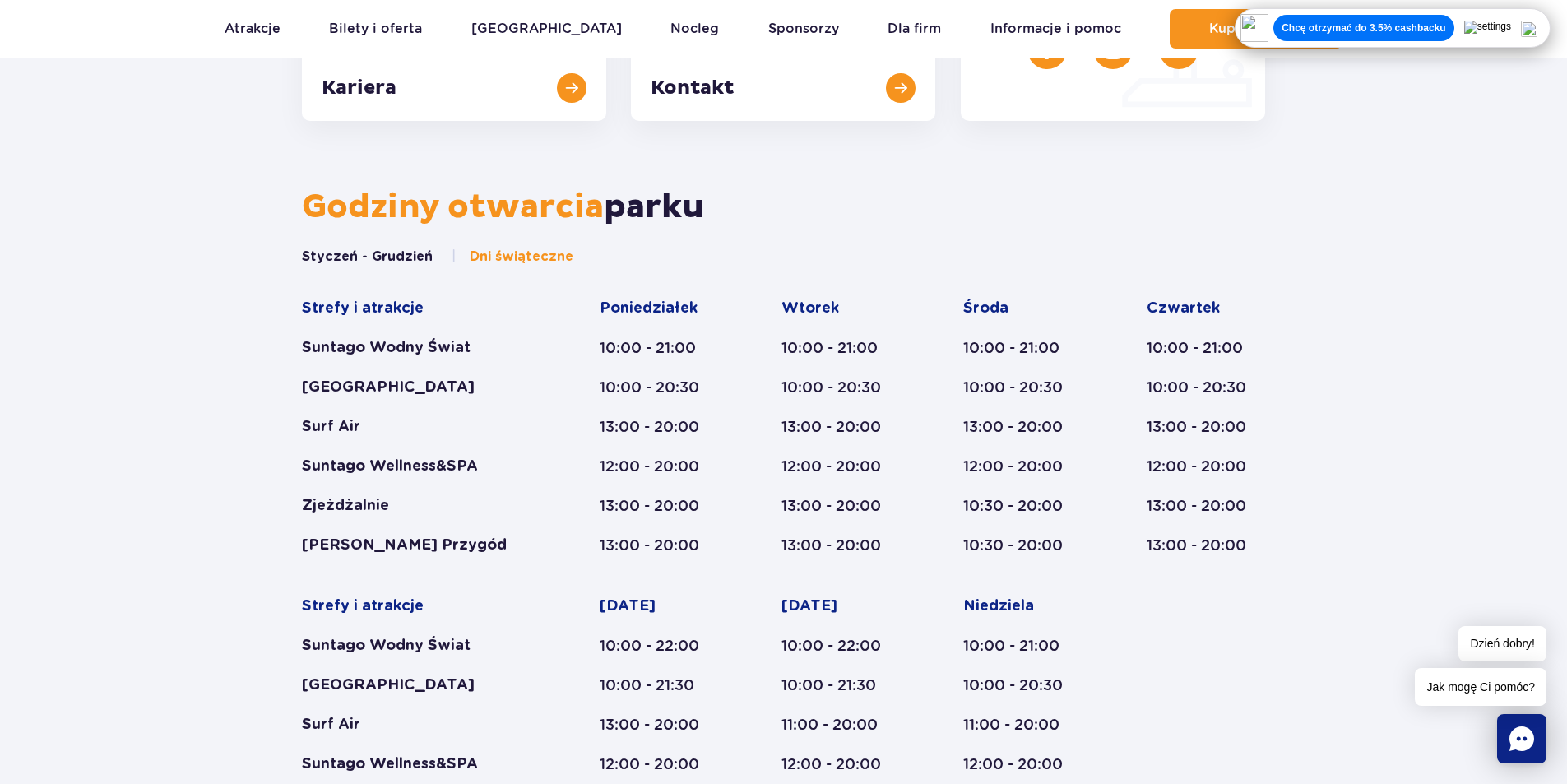
scroll to position [598, 0]
click at [359, 264] on button "Styczeń - Grudzień" at bounding box center [367, 254] width 130 height 18
click at [356, 261] on button "Styczeń - Grudzień" at bounding box center [367, 254] width 130 height 18
click at [388, 243] on div "Godziny otwarcia parku" at bounding box center [784, 215] width 988 height 61
click at [377, 250] on button "Styczeń - Grudzień" at bounding box center [367, 254] width 130 height 18
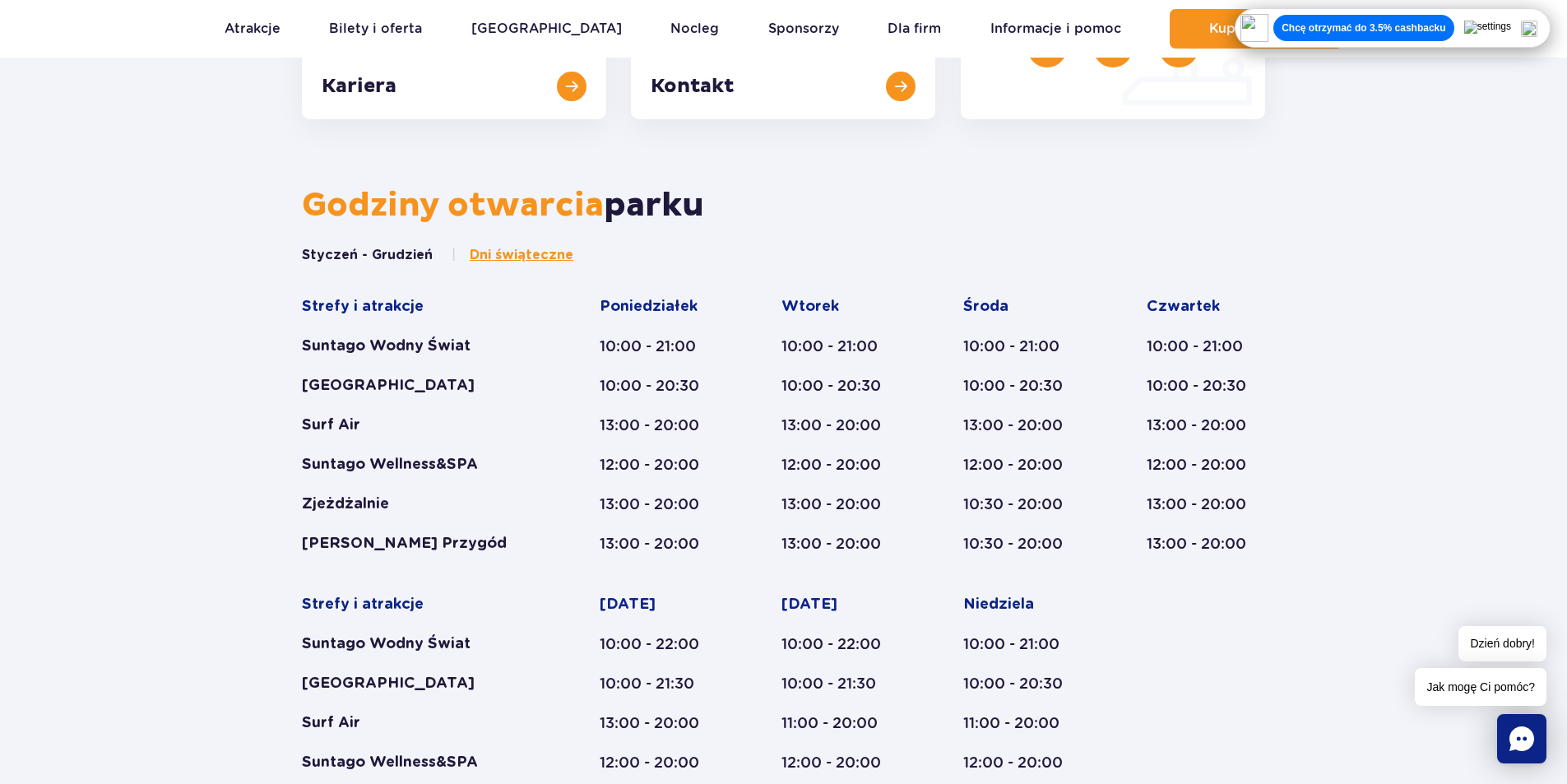
click at [483, 247] on span "Dni świąteczne" at bounding box center [521, 254] width 103 height 18
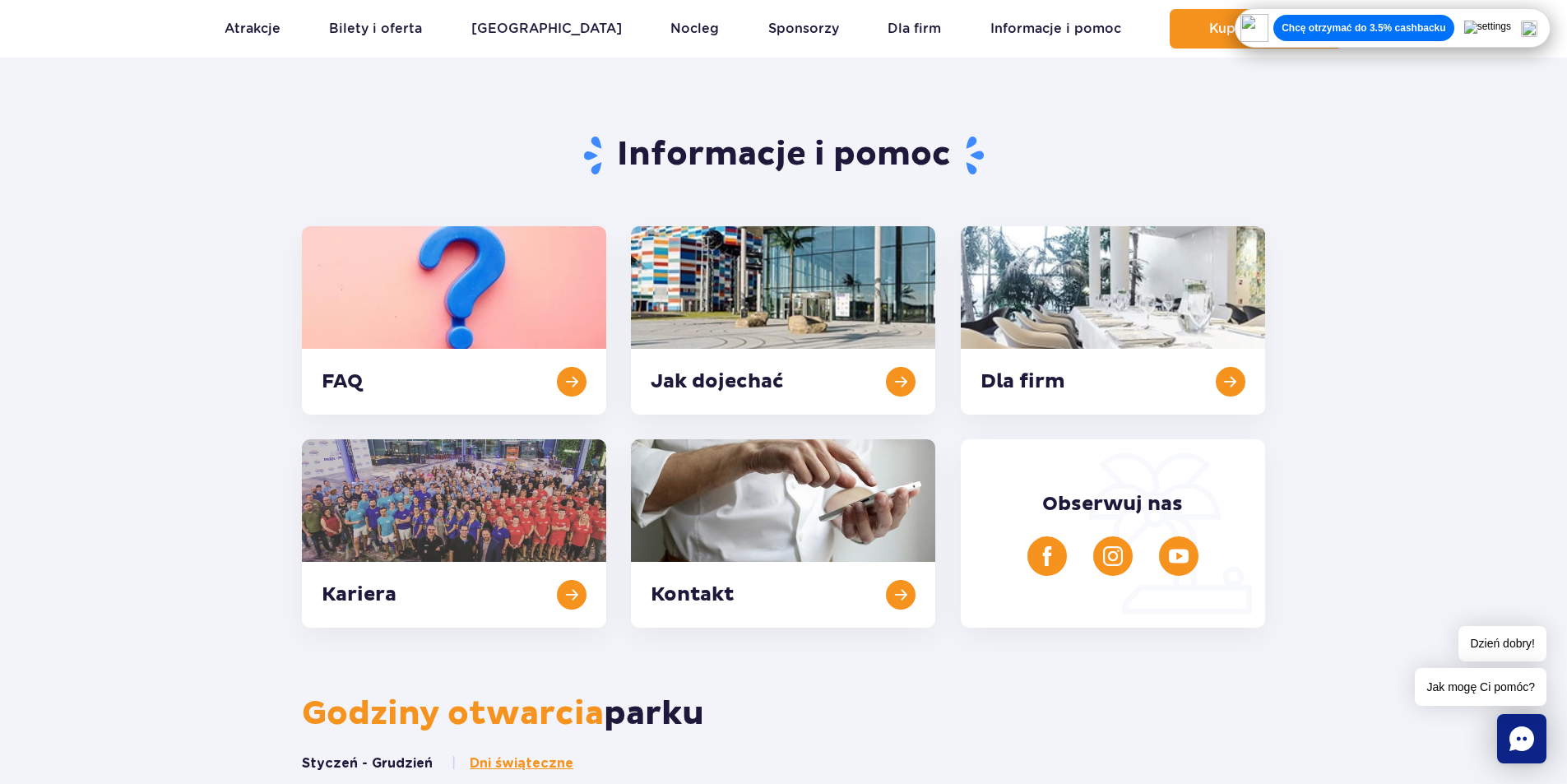
scroll to position [0, 0]
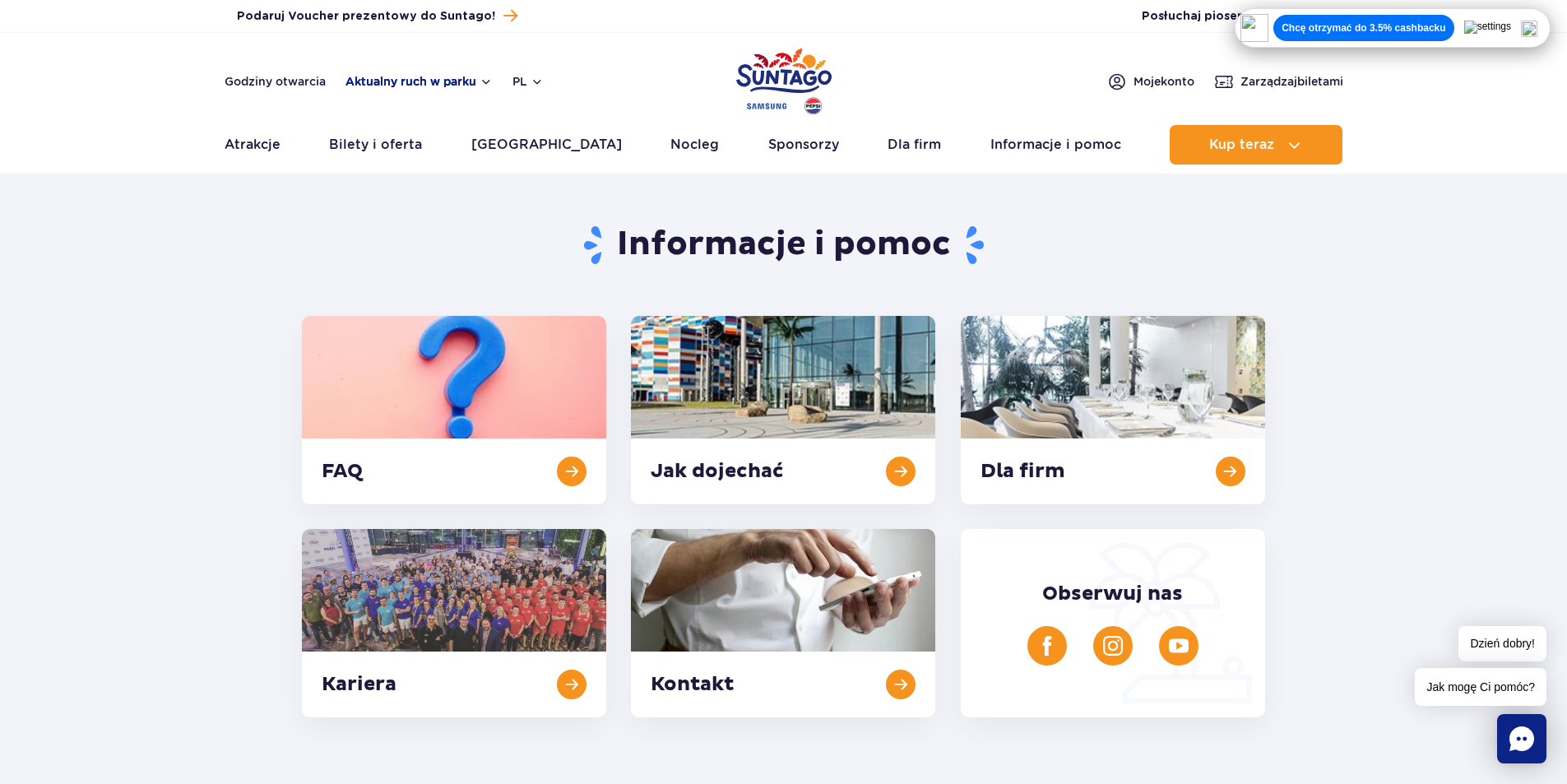
click at [416, 86] on button "Aktualny ruch w parku" at bounding box center [419, 81] width 147 height 13
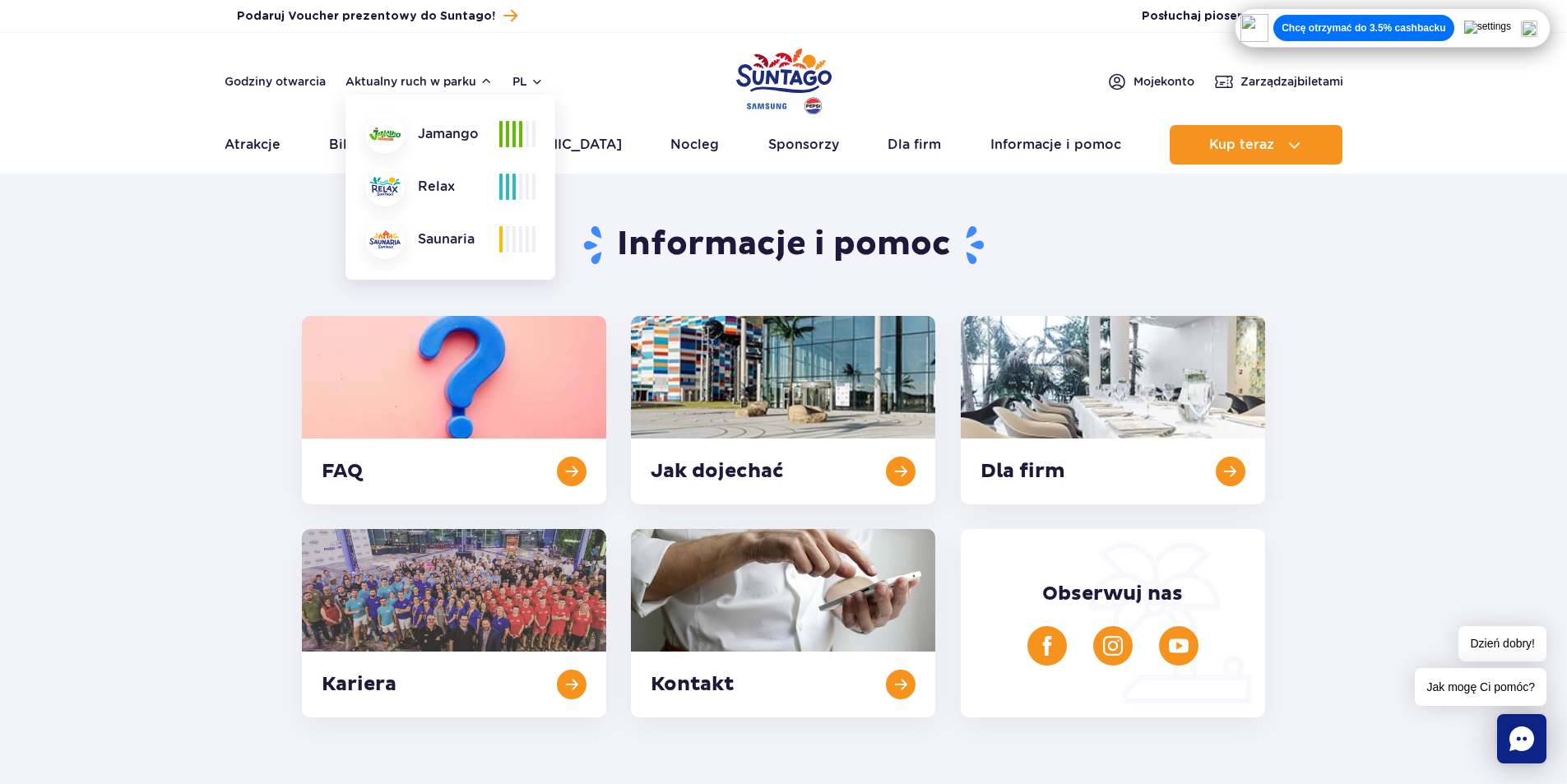
click at [817, 210] on div "Informacje i pomoc FAQ Jak dojechać Dla firm [GEOGRAPHIC_DATA] Kontakt Obserwuj…" at bounding box center [784, 451] width 988 height 533
